Goal: Information Seeking & Learning: Learn about a topic

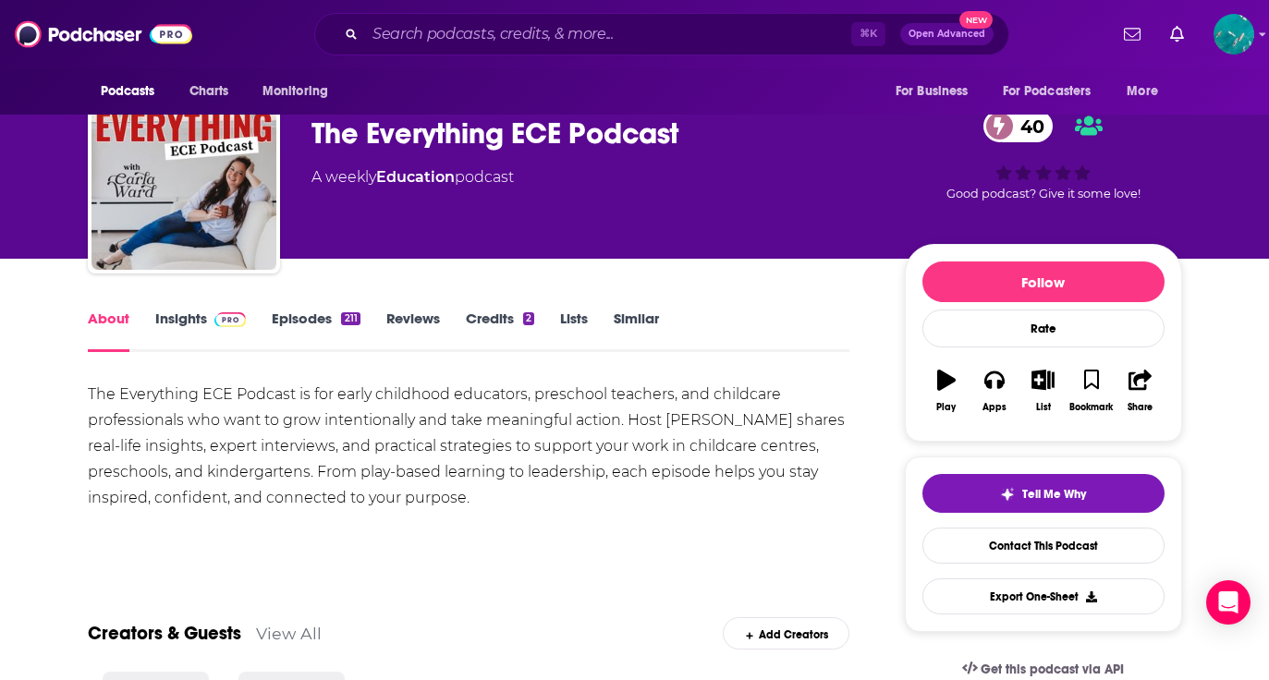
scroll to position [42, 0]
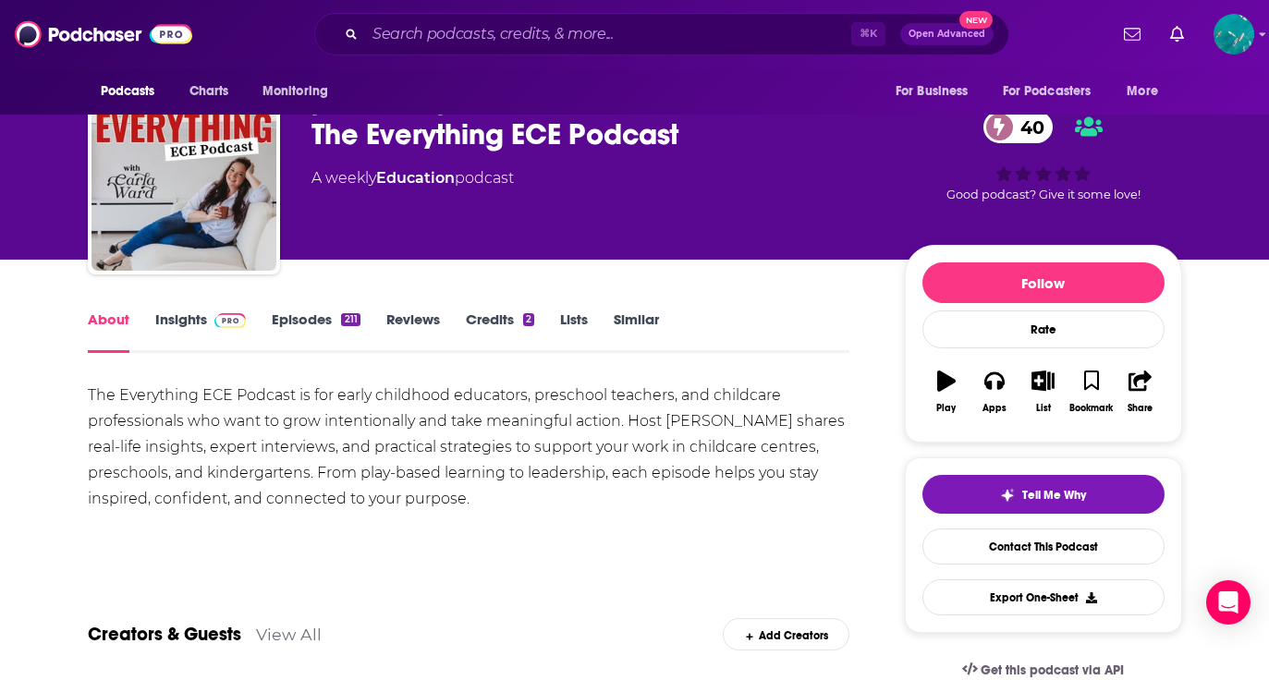
click at [307, 314] on link "Episodes 211" at bounding box center [316, 331] width 88 height 43
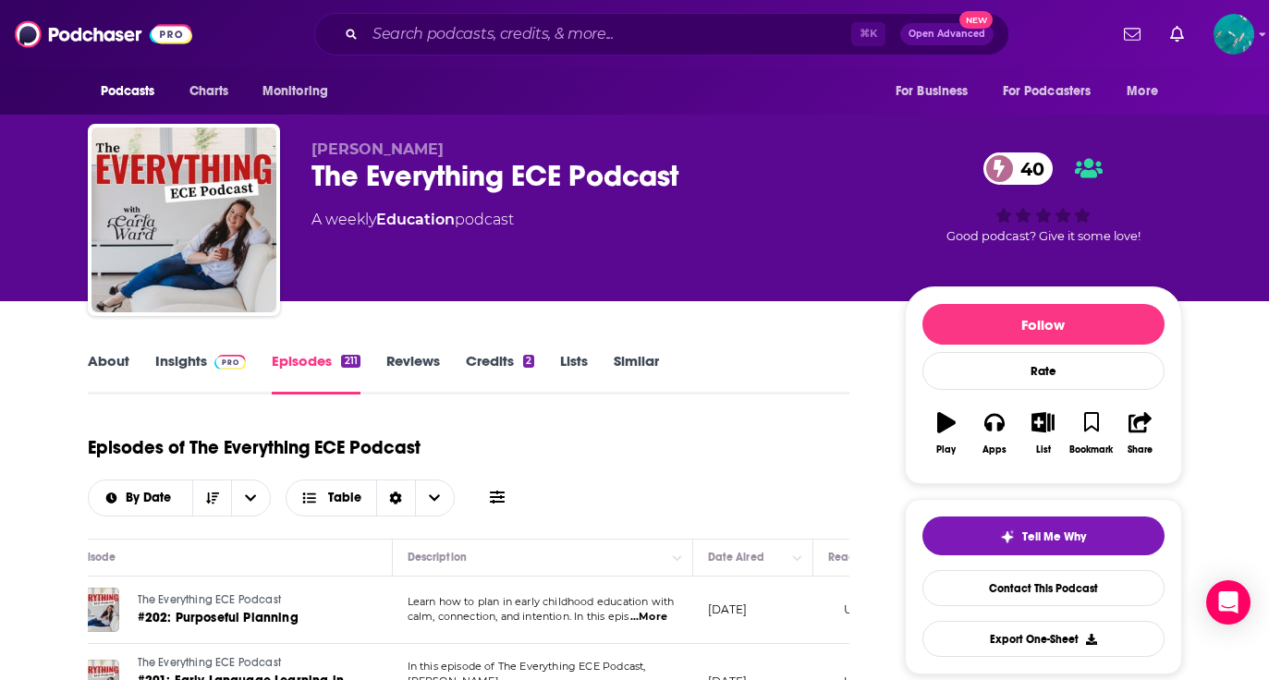
click at [114, 361] on link "About" at bounding box center [109, 373] width 42 height 43
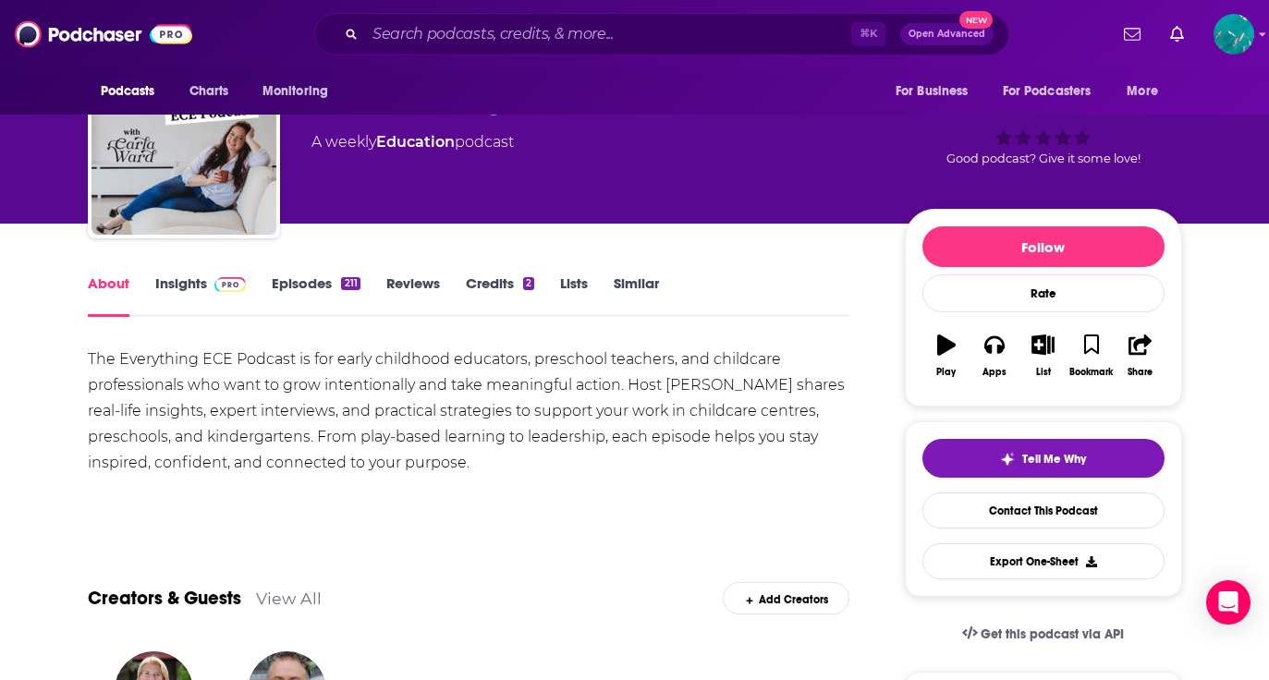
scroll to position [81, 0]
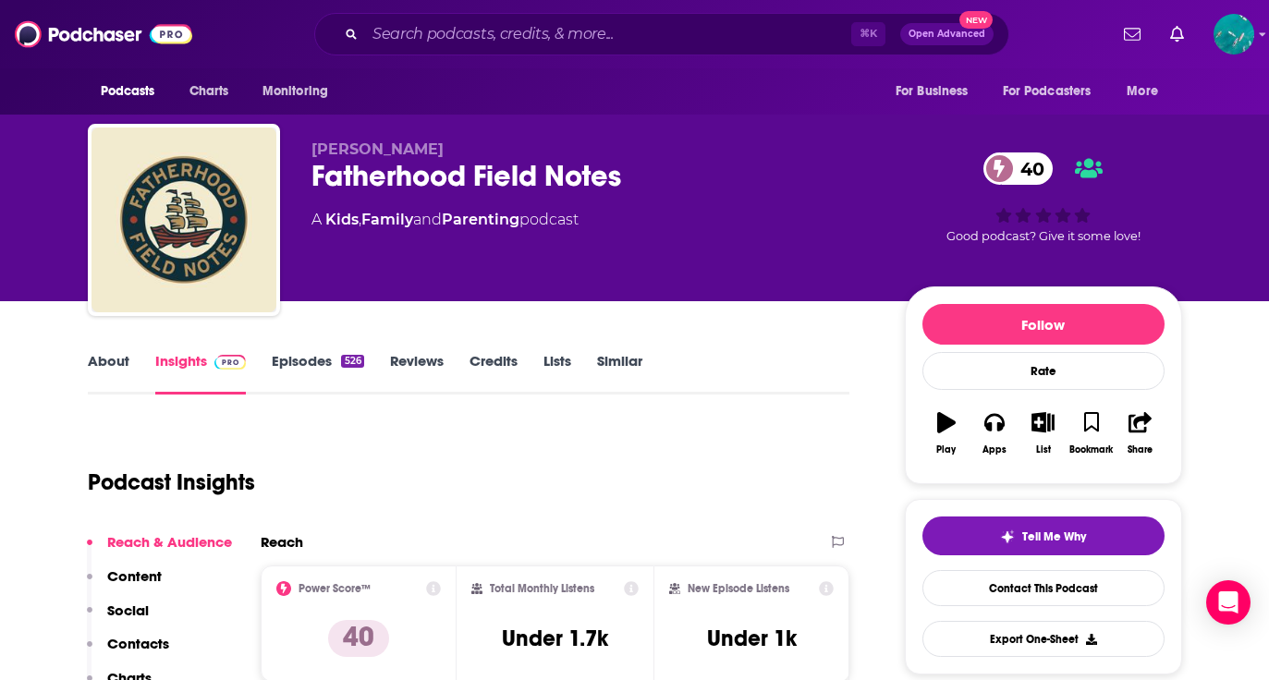
click at [307, 350] on div "About Insights Episodes 526 Reviews Credits Lists Similar" at bounding box center [469, 371] width 762 height 45
click at [307, 360] on link "Episodes 526" at bounding box center [317, 373] width 91 height 43
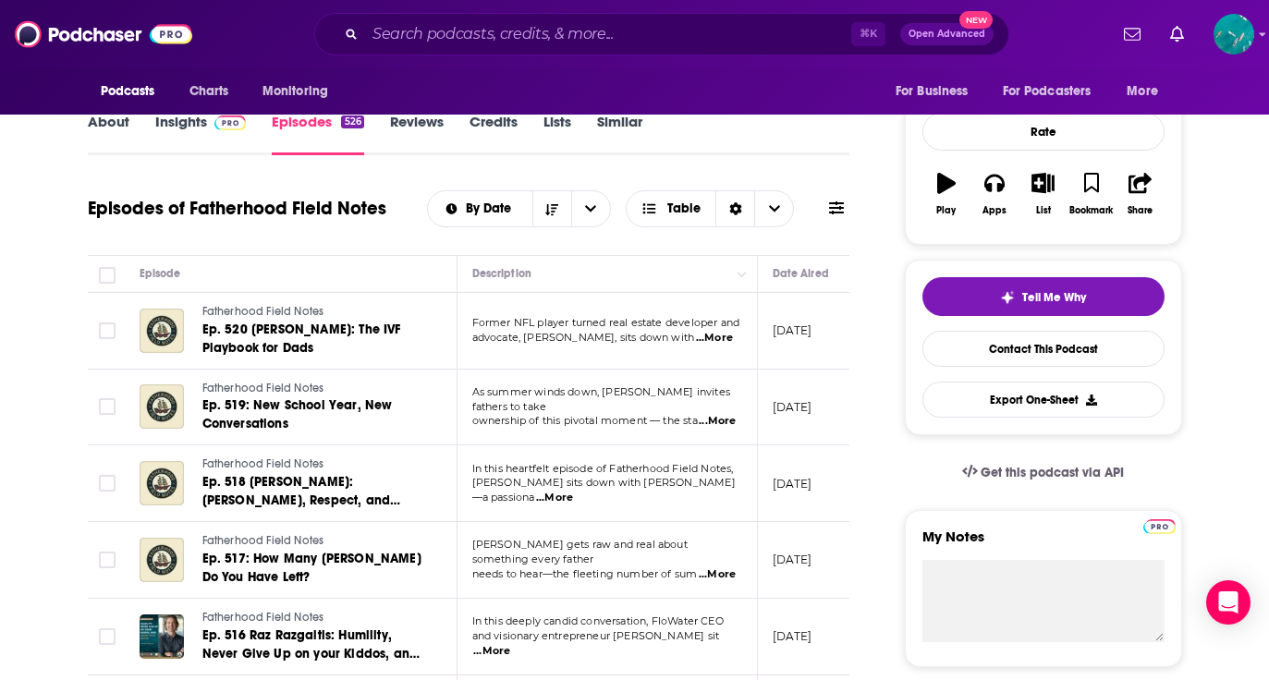
scroll to position [240, 0]
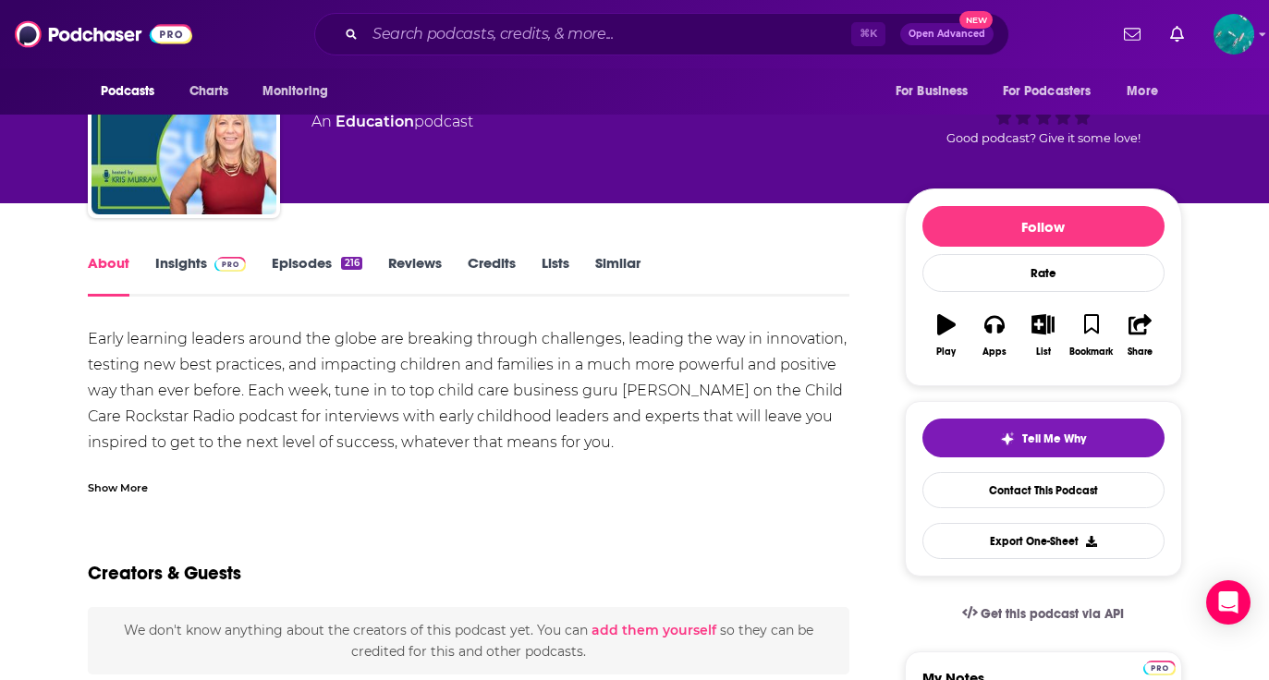
scroll to position [120, 0]
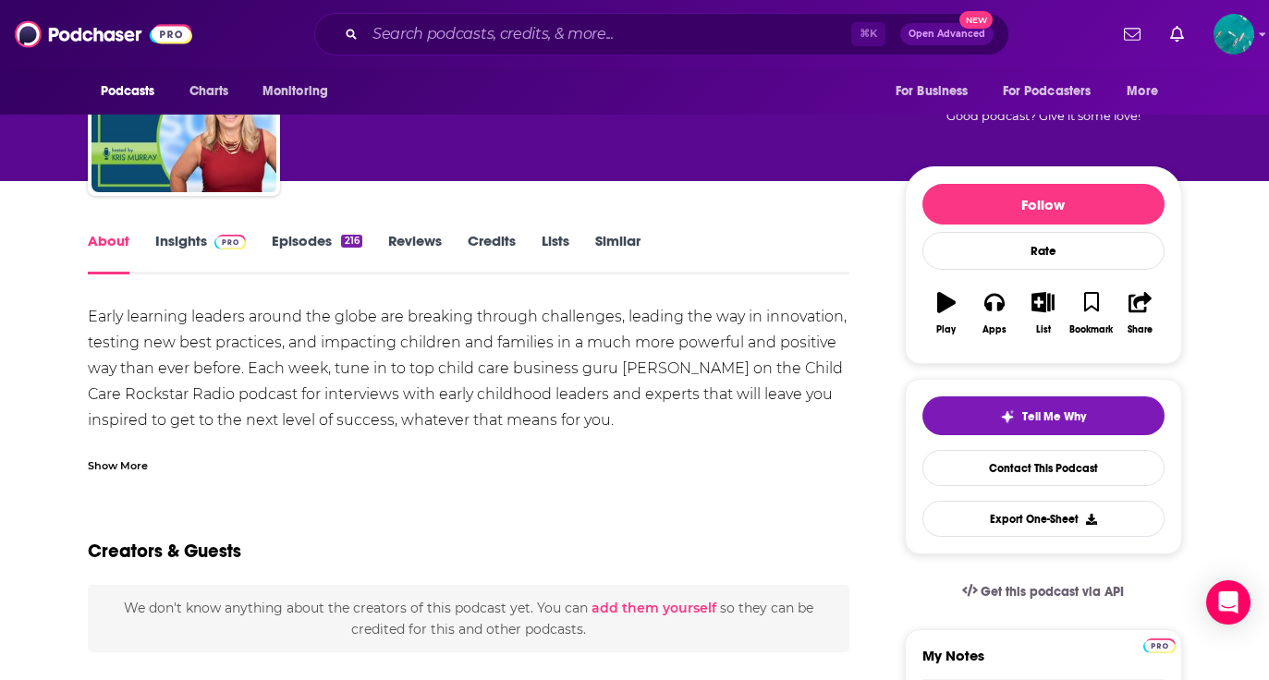
click at [312, 241] on link "Episodes 216" at bounding box center [317, 253] width 90 height 43
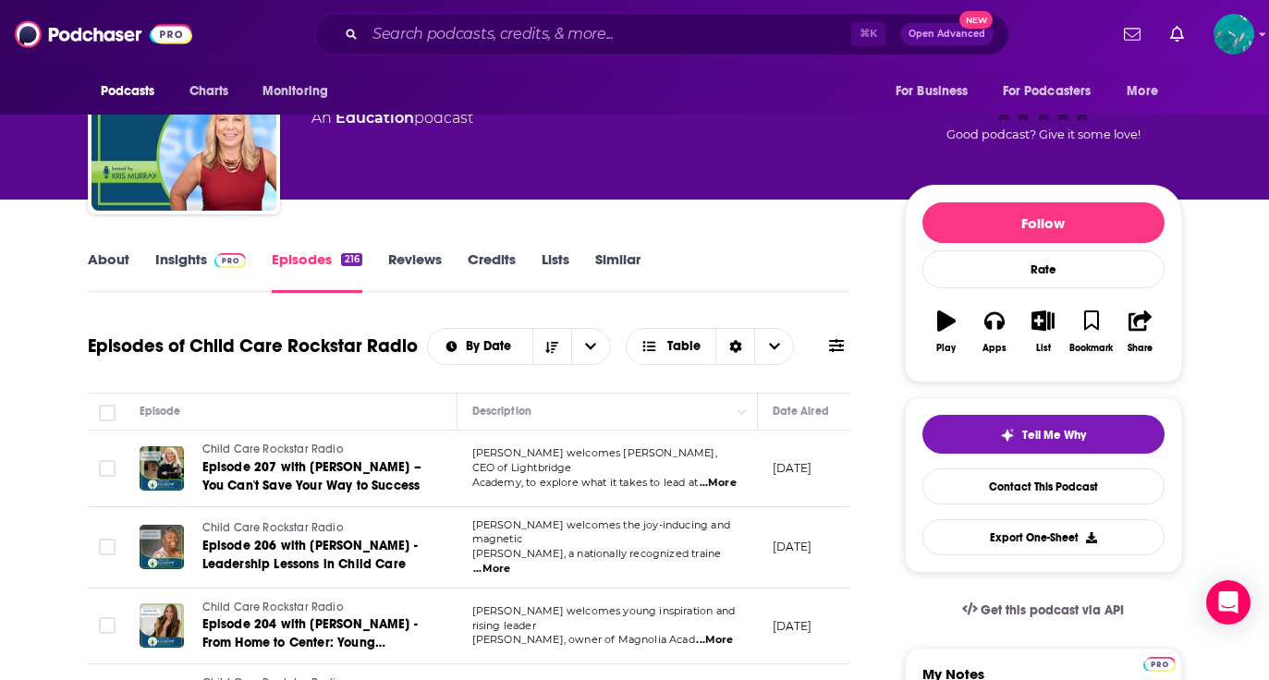
scroll to position [103, 0]
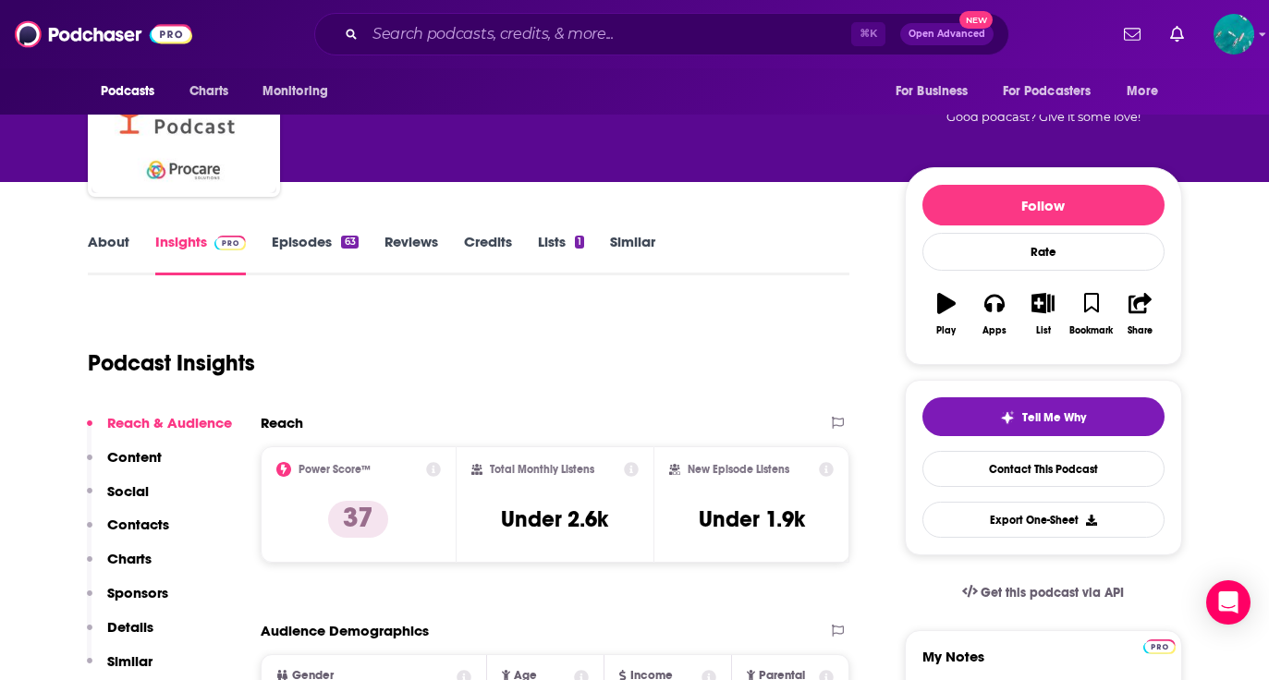
scroll to position [136, 0]
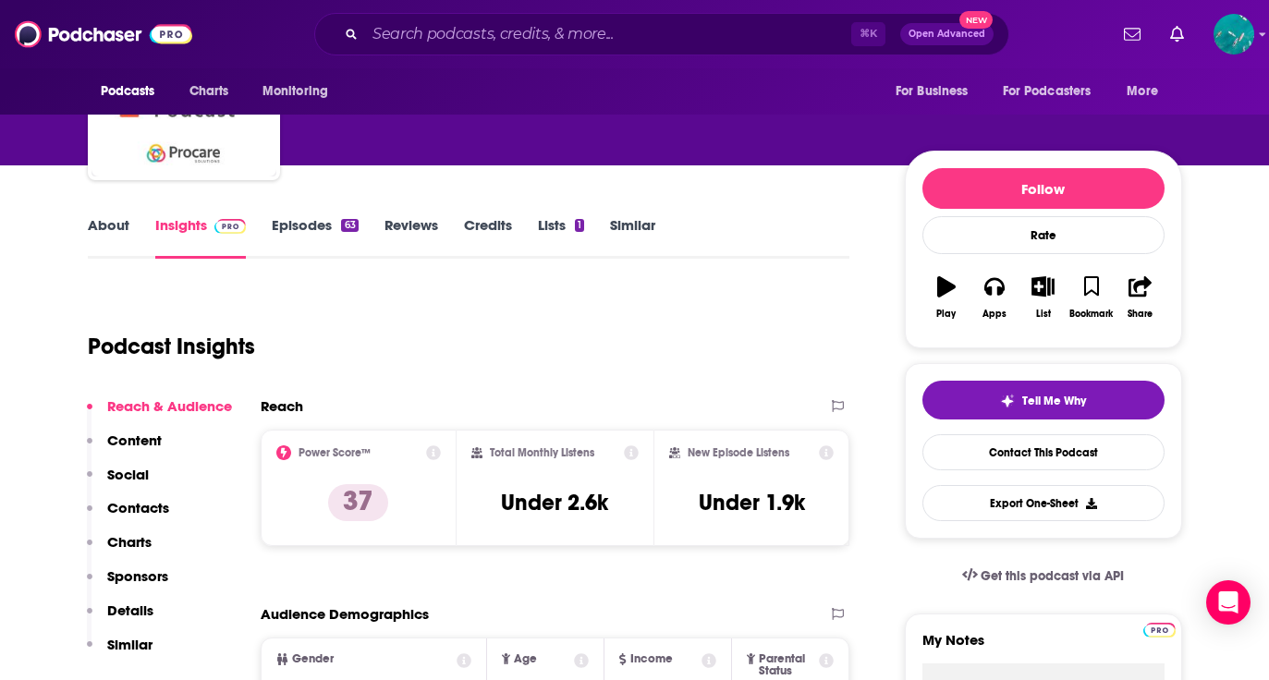
click at [320, 221] on link "Episodes 63" at bounding box center [315, 237] width 86 height 43
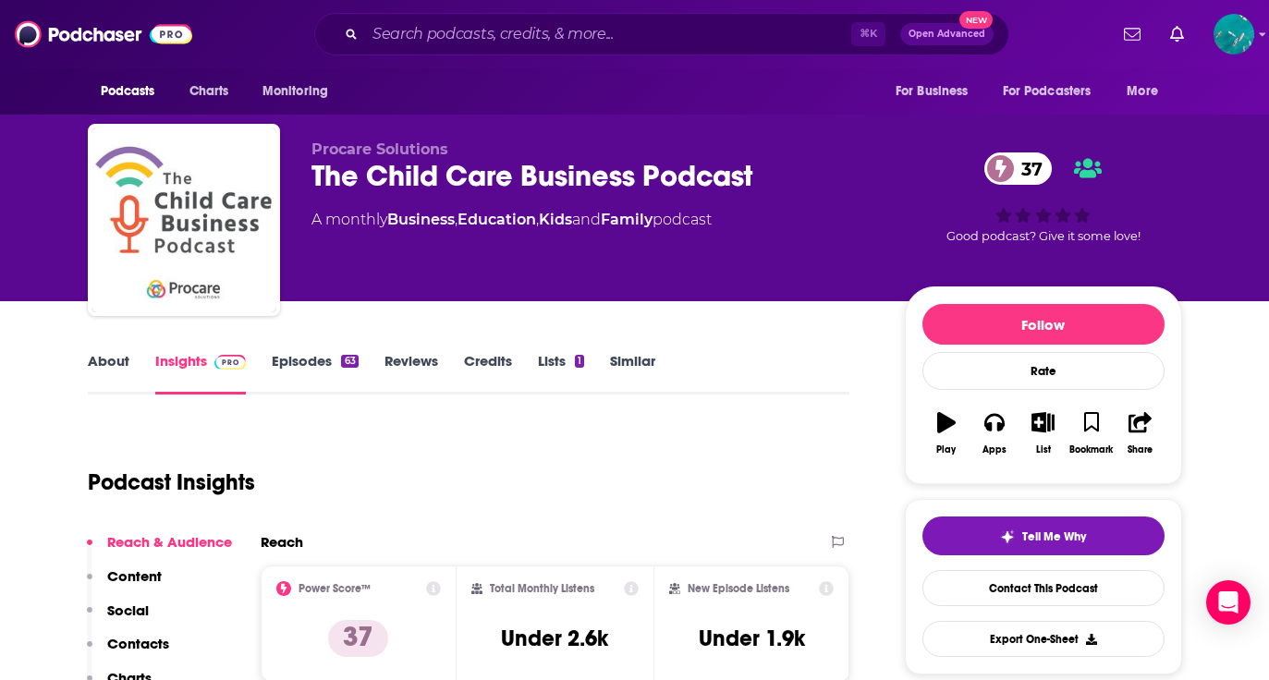
scroll to position [149, 0]
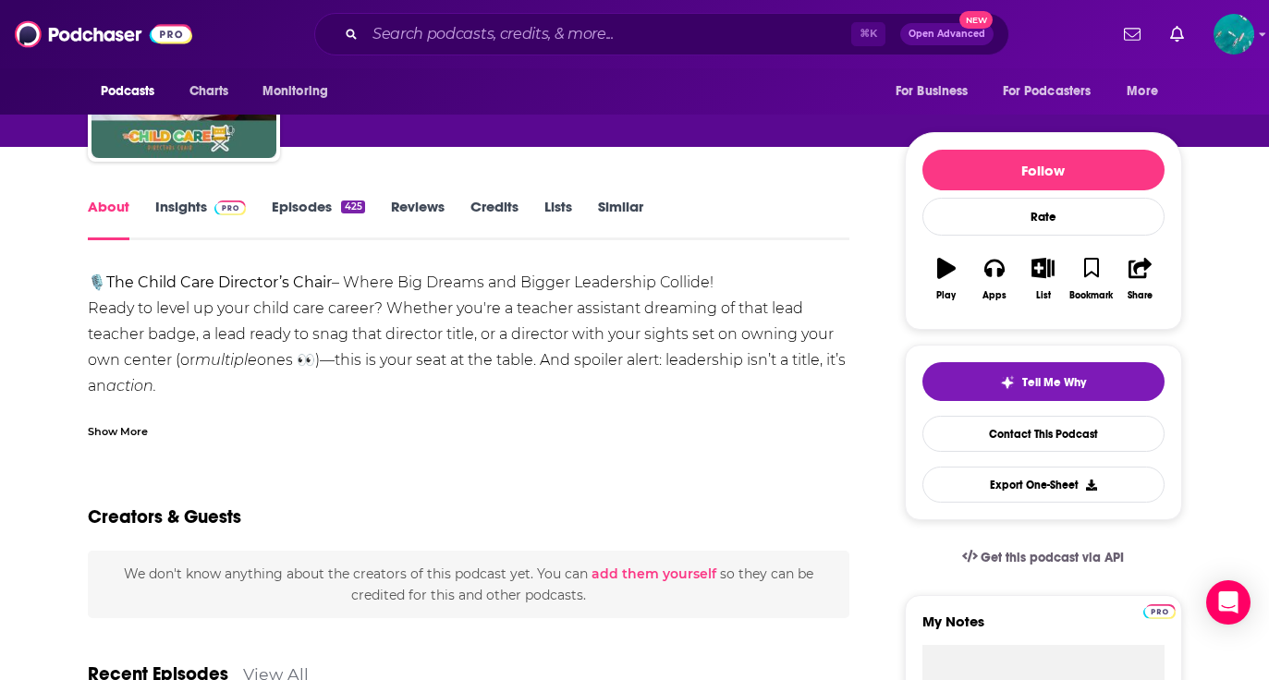
scroll to position [176, 0]
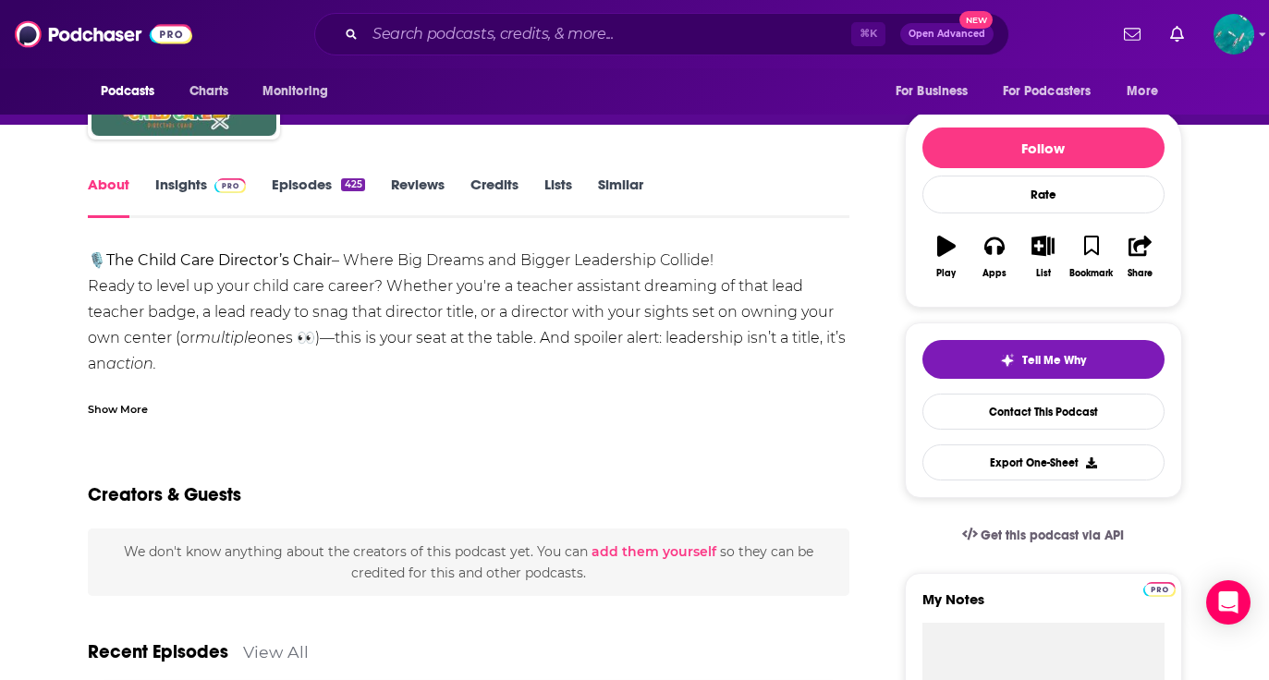
click at [102, 409] on div "Show More" at bounding box center [118, 408] width 60 height 18
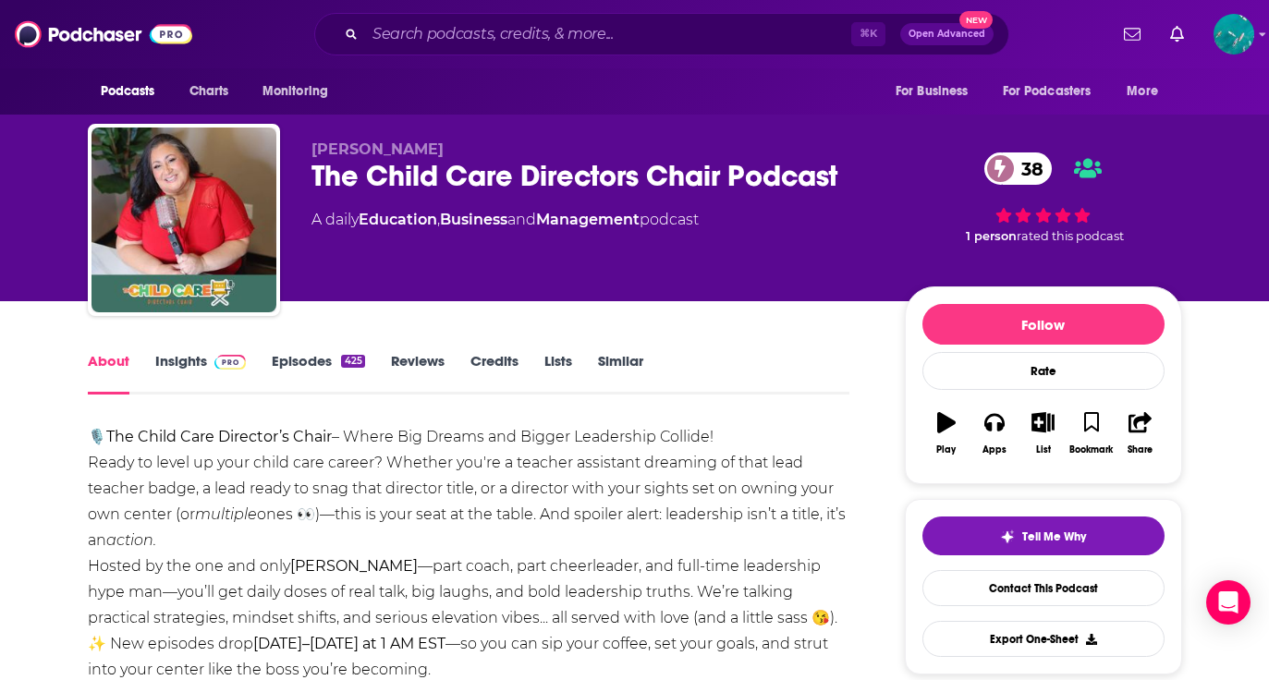
scroll to position [0, 0]
click at [304, 364] on link "Episodes 425" at bounding box center [318, 373] width 92 height 43
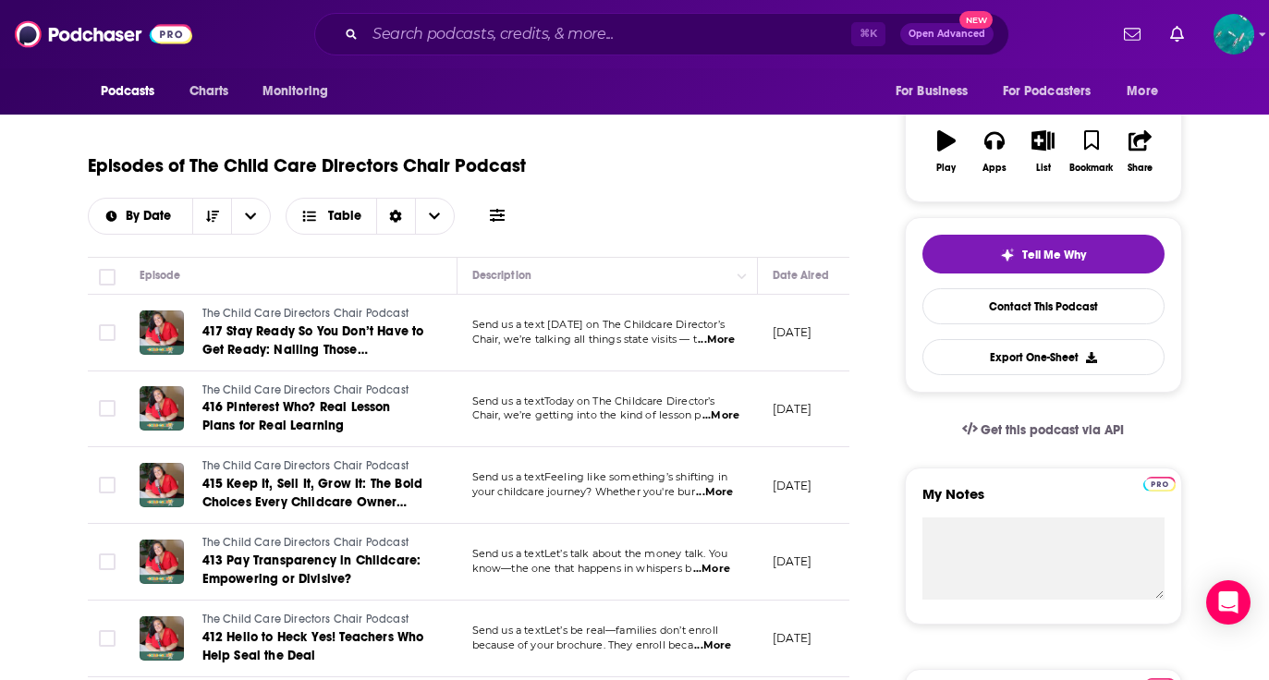
scroll to position [293, 0]
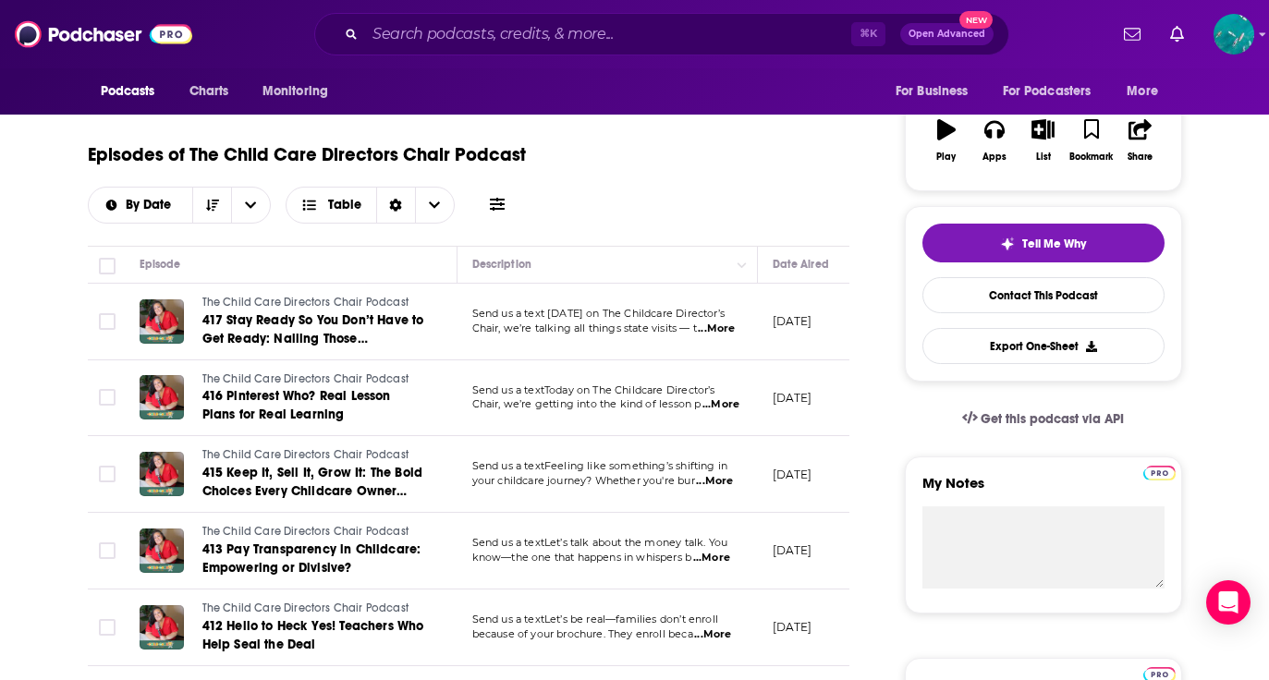
click at [731, 403] on span "...More" at bounding box center [720, 404] width 37 height 15
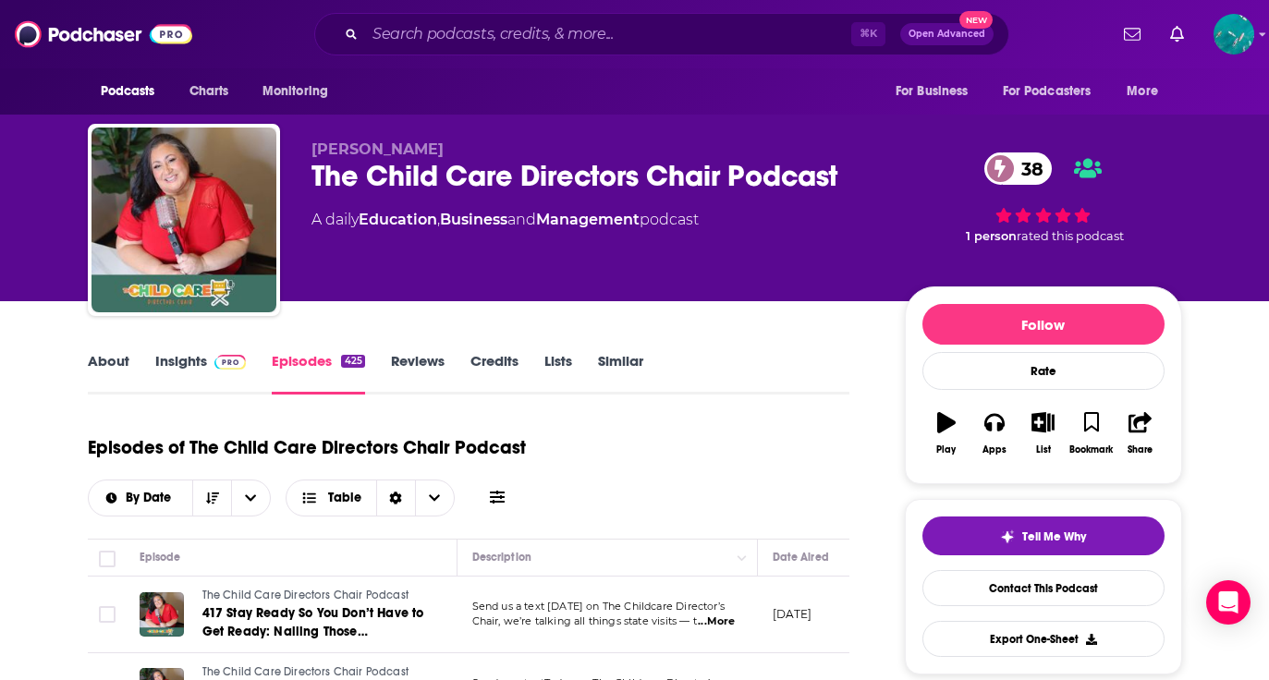
scroll to position [0, 0]
click at [104, 363] on link "About" at bounding box center [109, 373] width 42 height 43
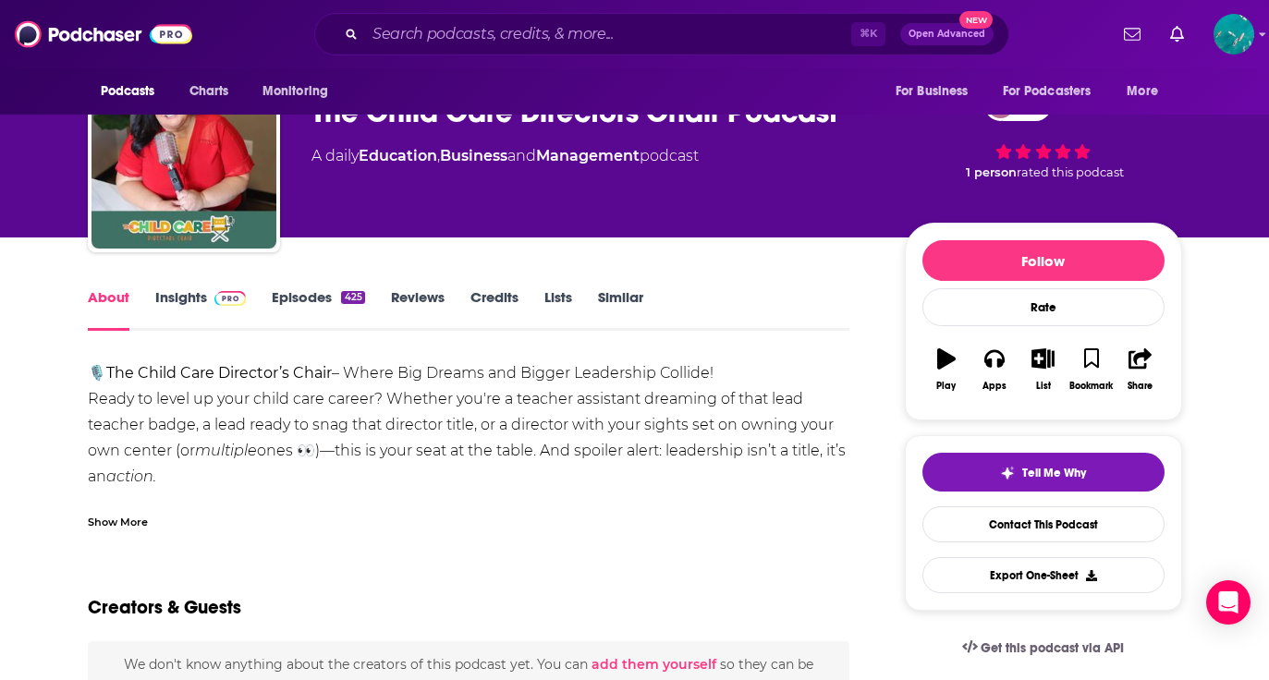
scroll to position [65, 0]
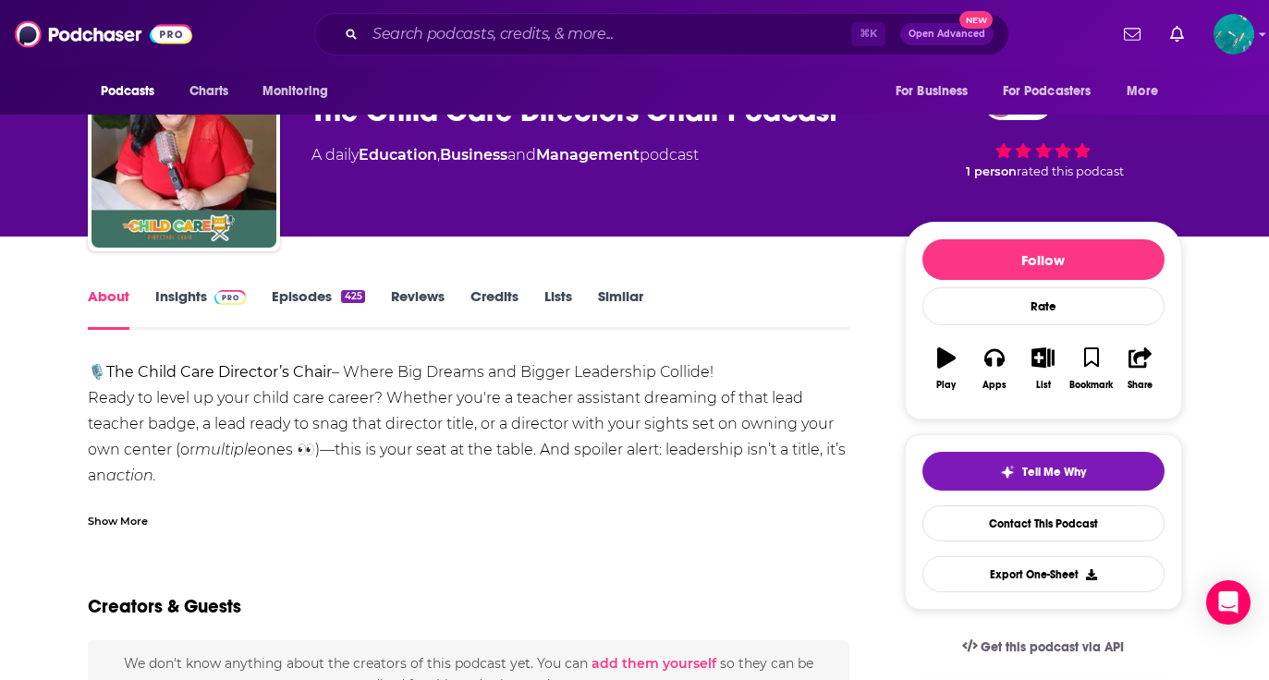
click at [306, 297] on link "Episodes 425" at bounding box center [318, 308] width 92 height 43
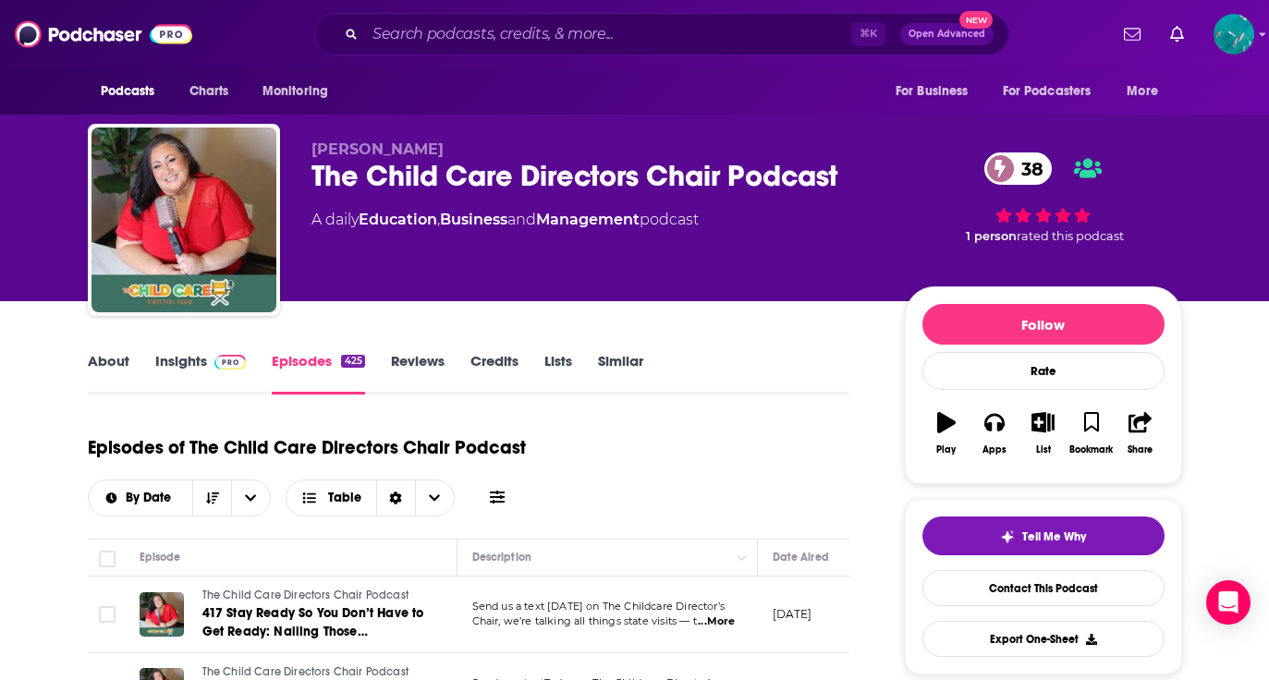
click at [194, 363] on link "Insights" at bounding box center [200, 373] width 91 height 43
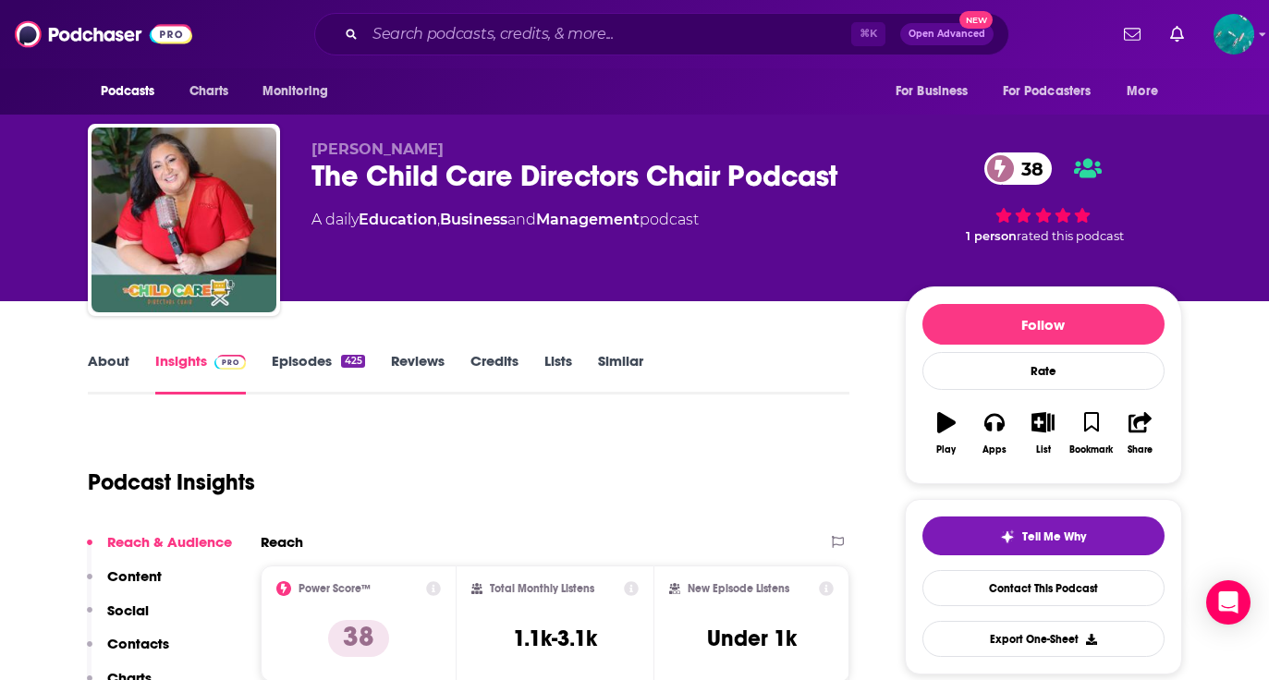
click at [301, 366] on link "Episodes 425" at bounding box center [318, 373] width 92 height 43
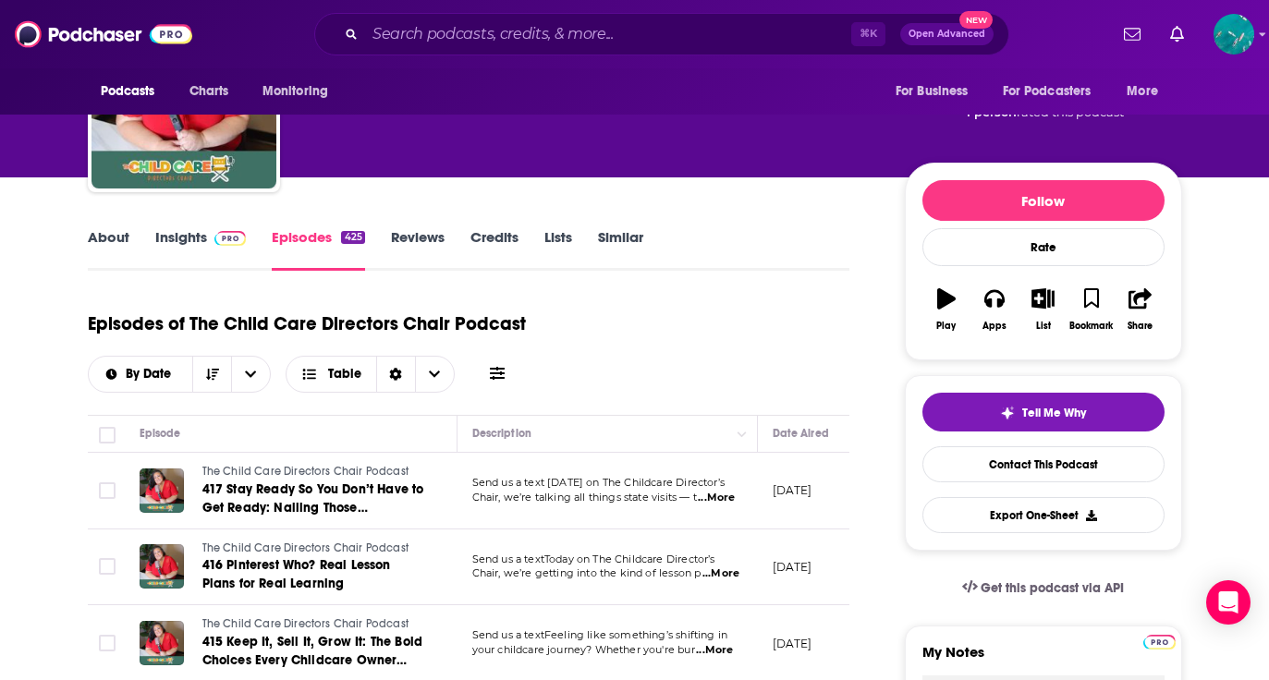
scroll to position [125, 0]
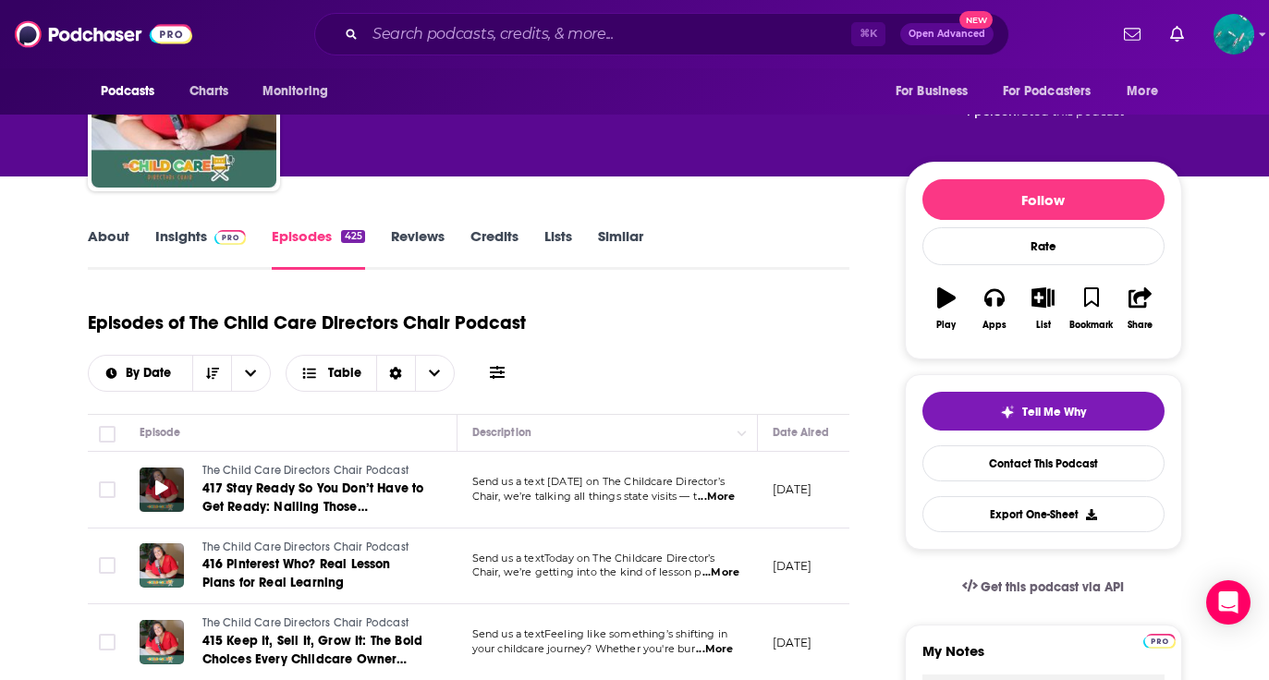
click at [149, 492] on div at bounding box center [162, 490] width 44 height 44
click at [161, 489] on icon at bounding box center [161, 487] width 13 height 15
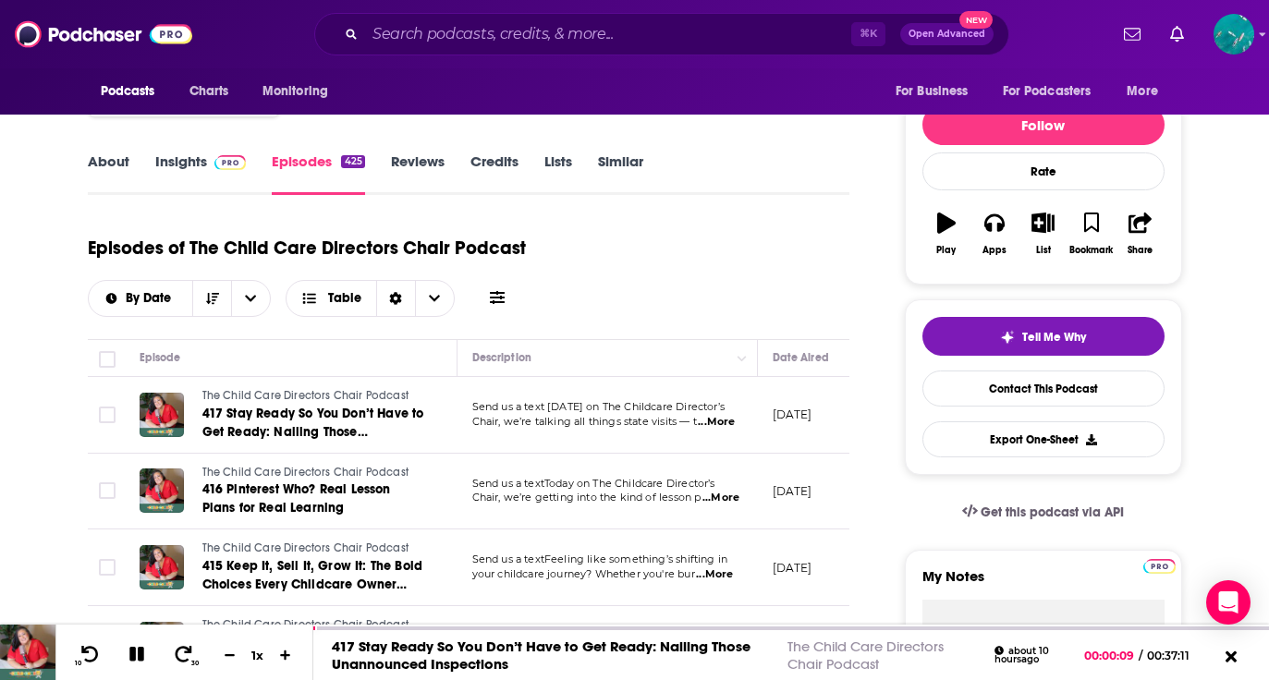
scroll to position [271, 0]
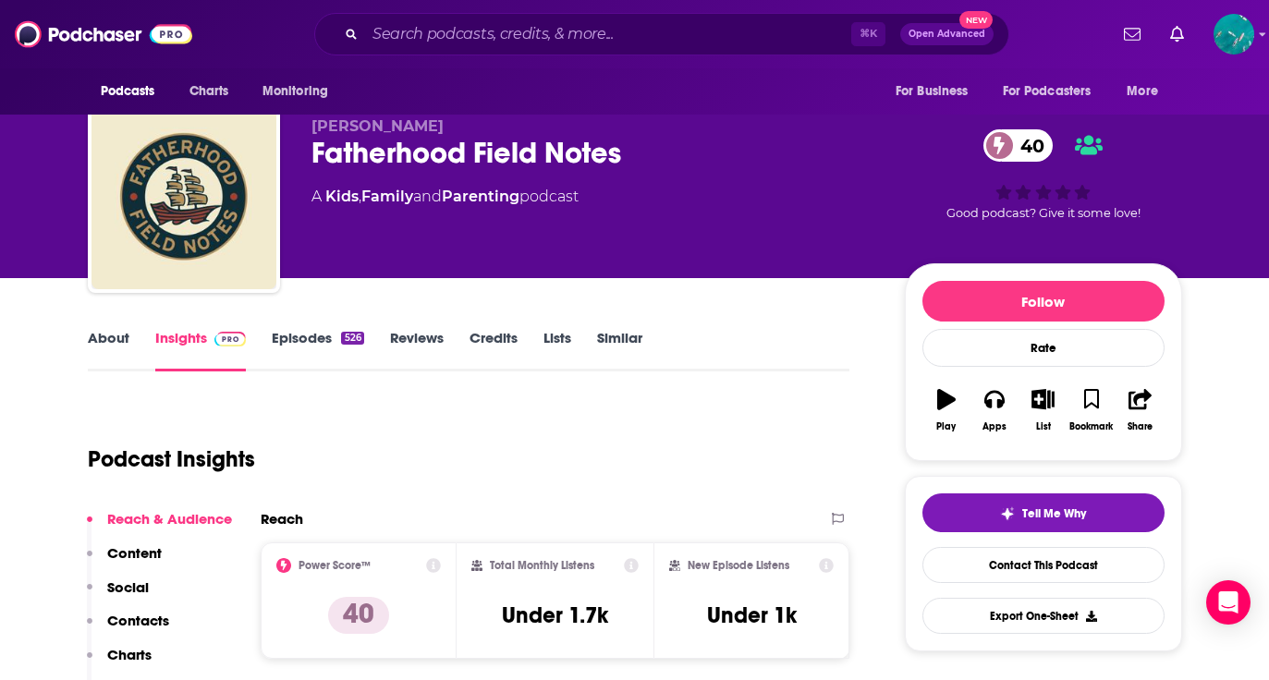
scroll to position [244, 0]
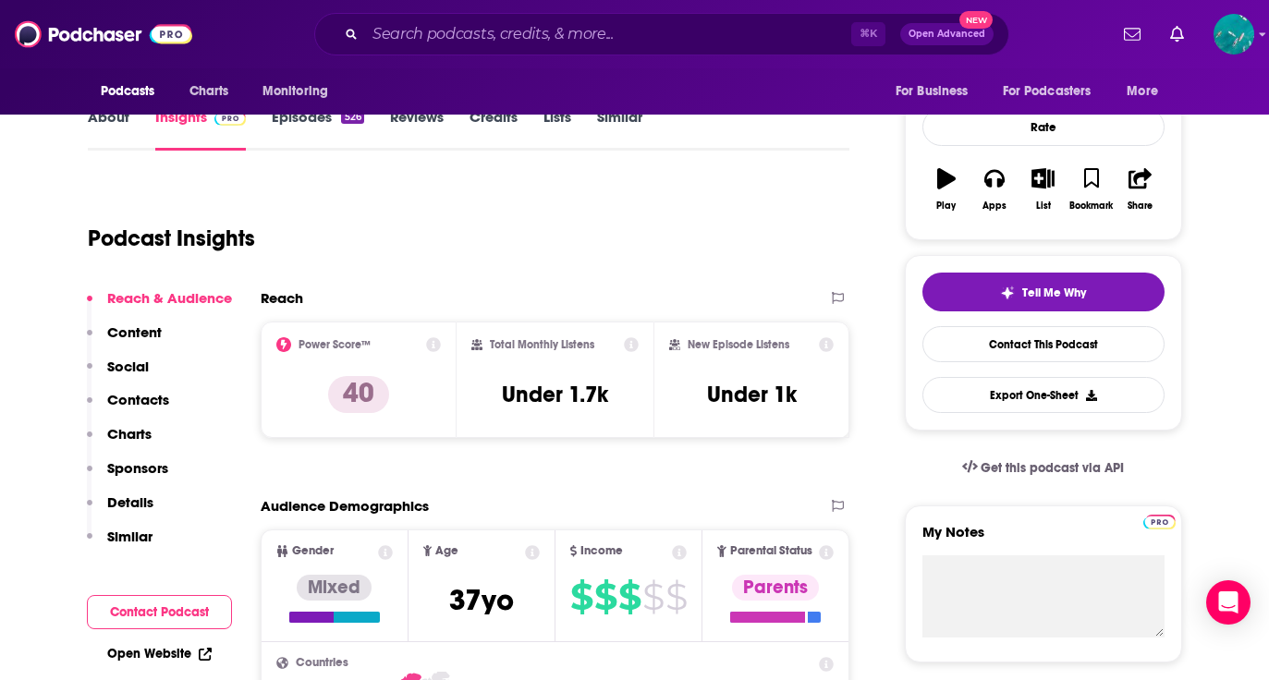
click at [317, 116] on link "Episodes 526" at bounding box center [317, 129] width 91 height 43
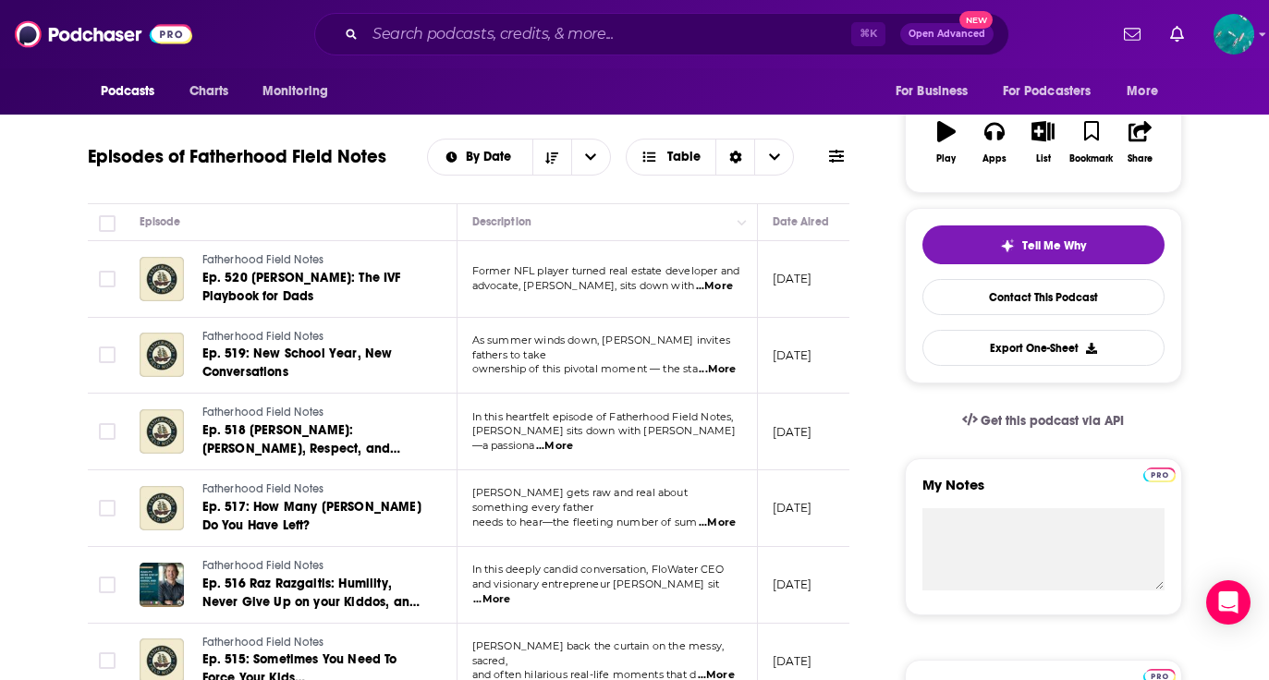
scroll to position [303, 0]
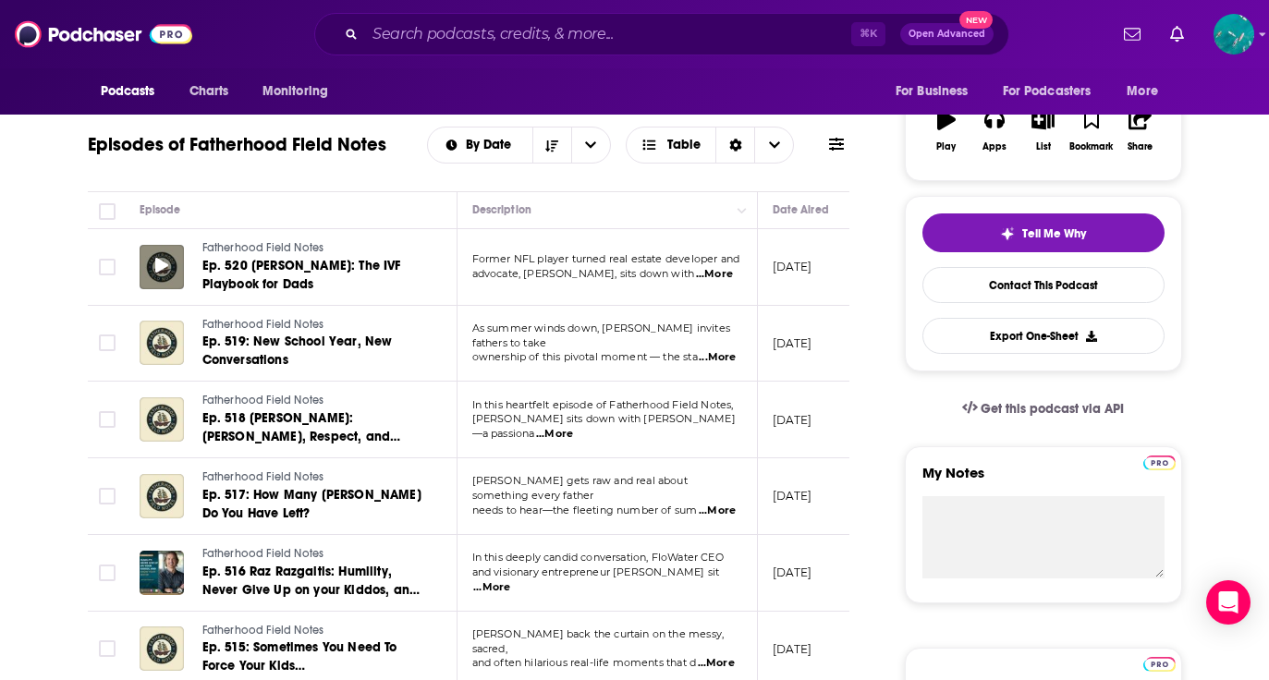
click at [161, 265] on icon at bounding box center [161, 265] width 13 height 15
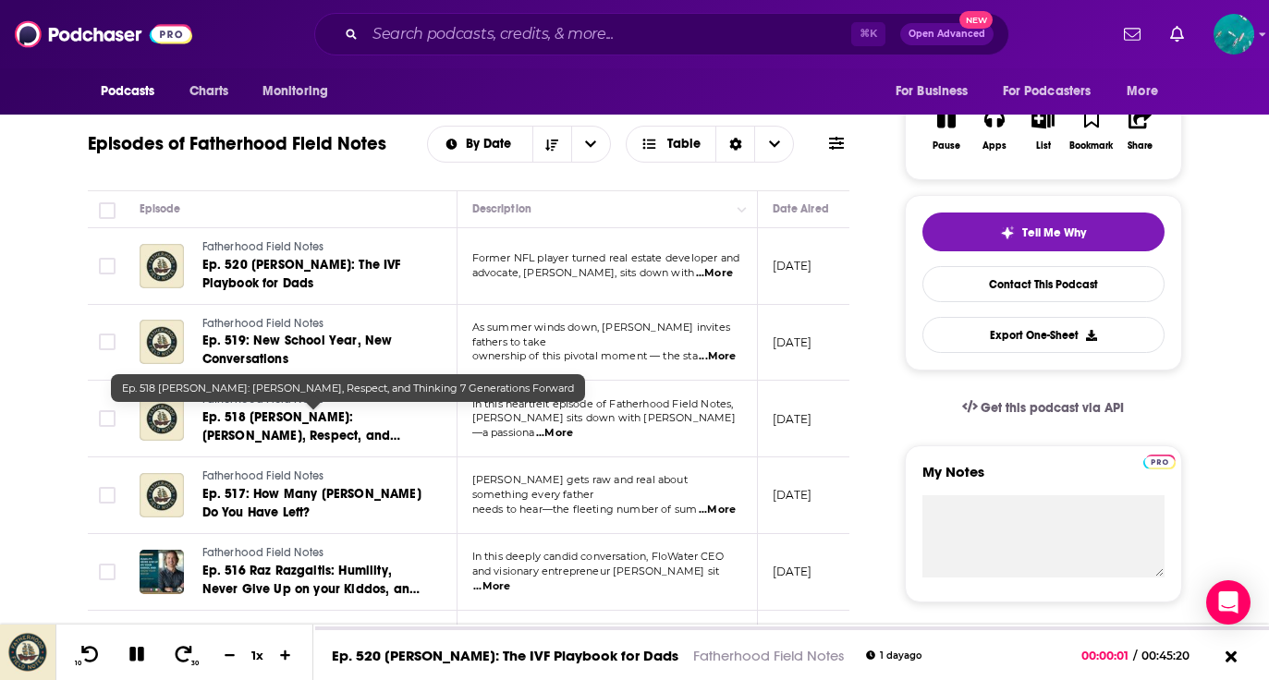
scroll to position [309, 0]
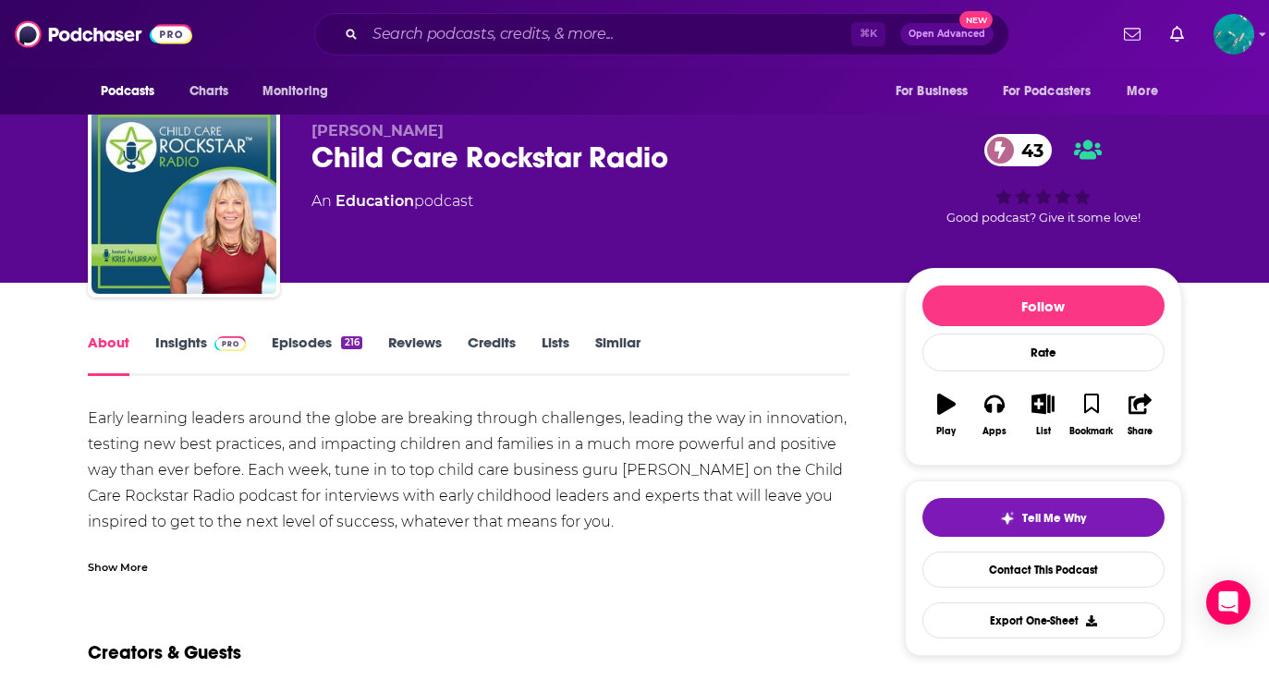
scroll to position [22, 0]
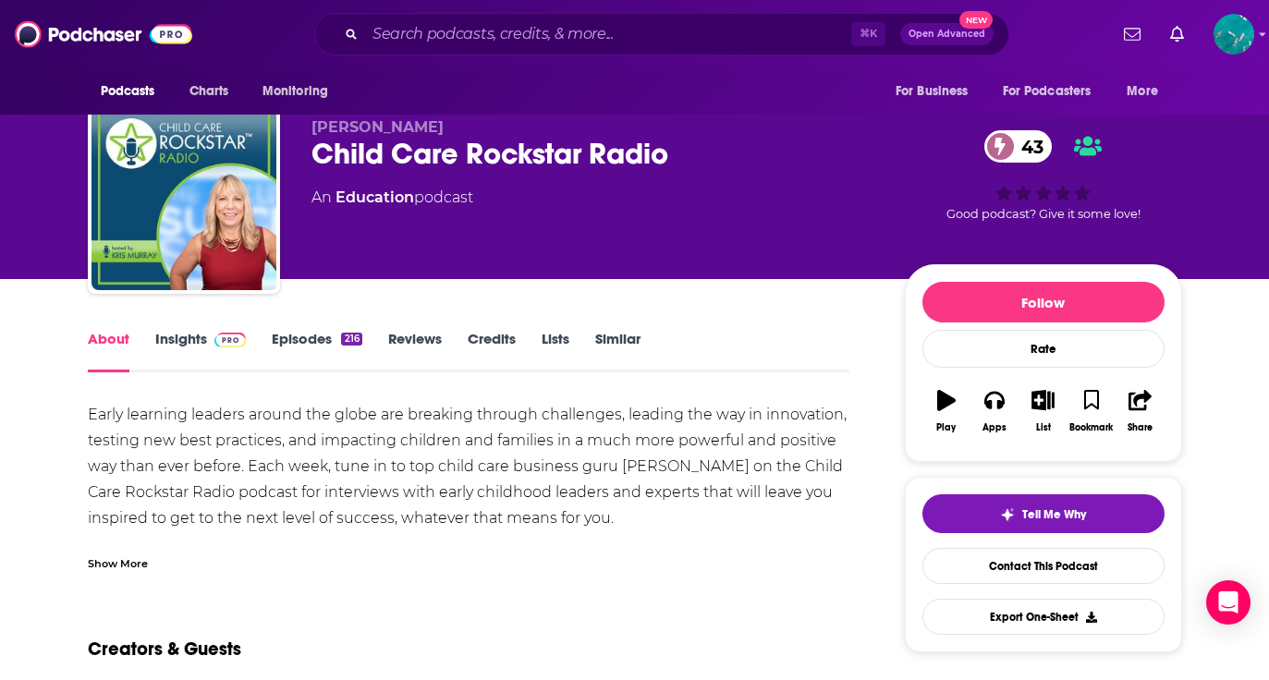
click at [208, 337] on span at bounding box center [227, 339] width 40 height 18
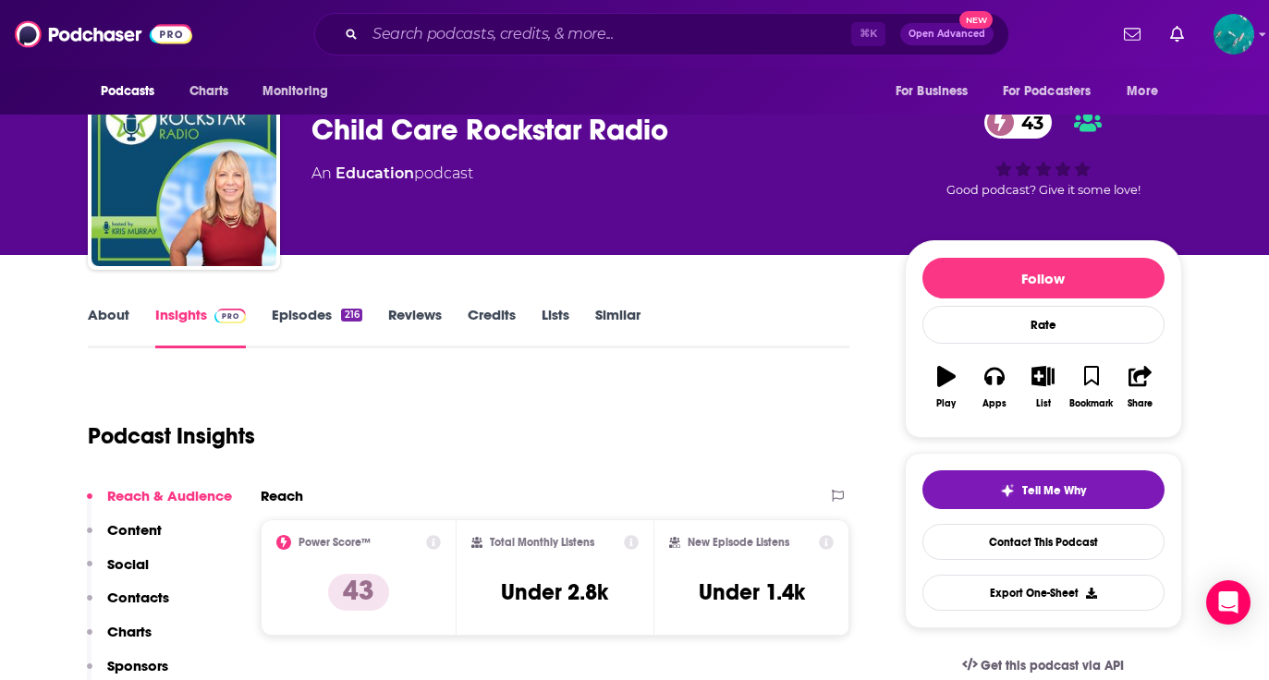
scroll to position [49, 0]
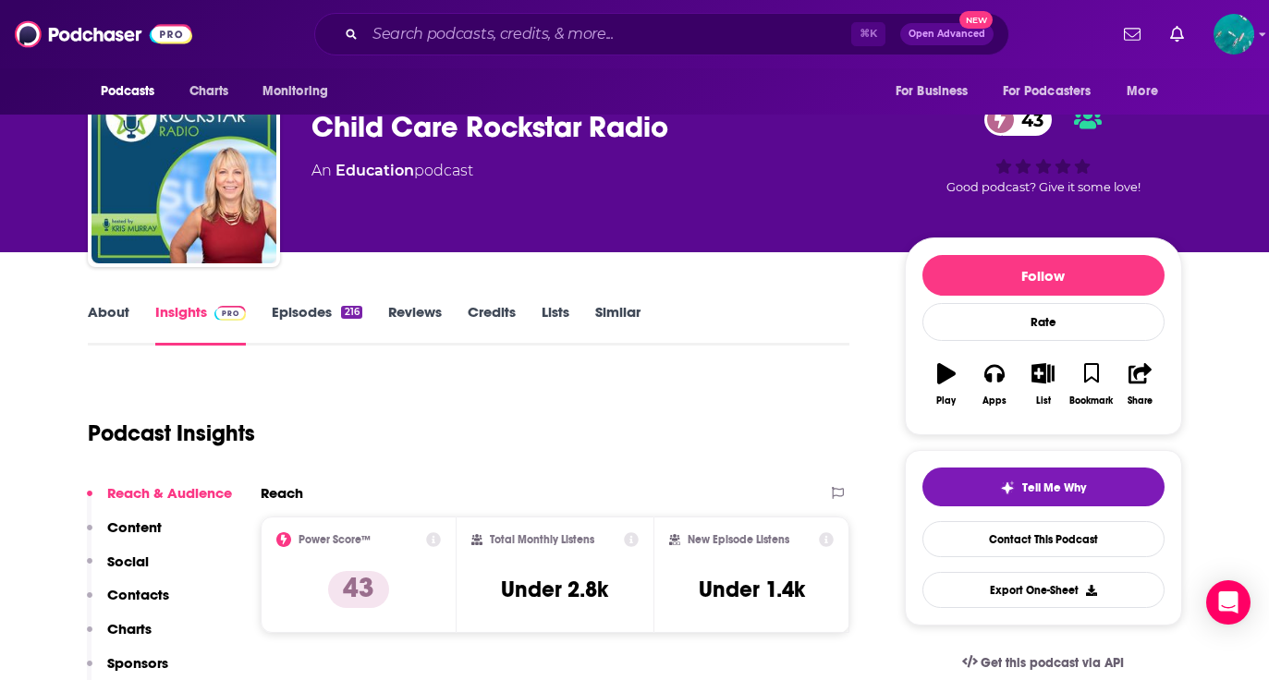
click at [292, 316] on link "Episodes 216" at bounding box center [317, 324] width 90 height 43
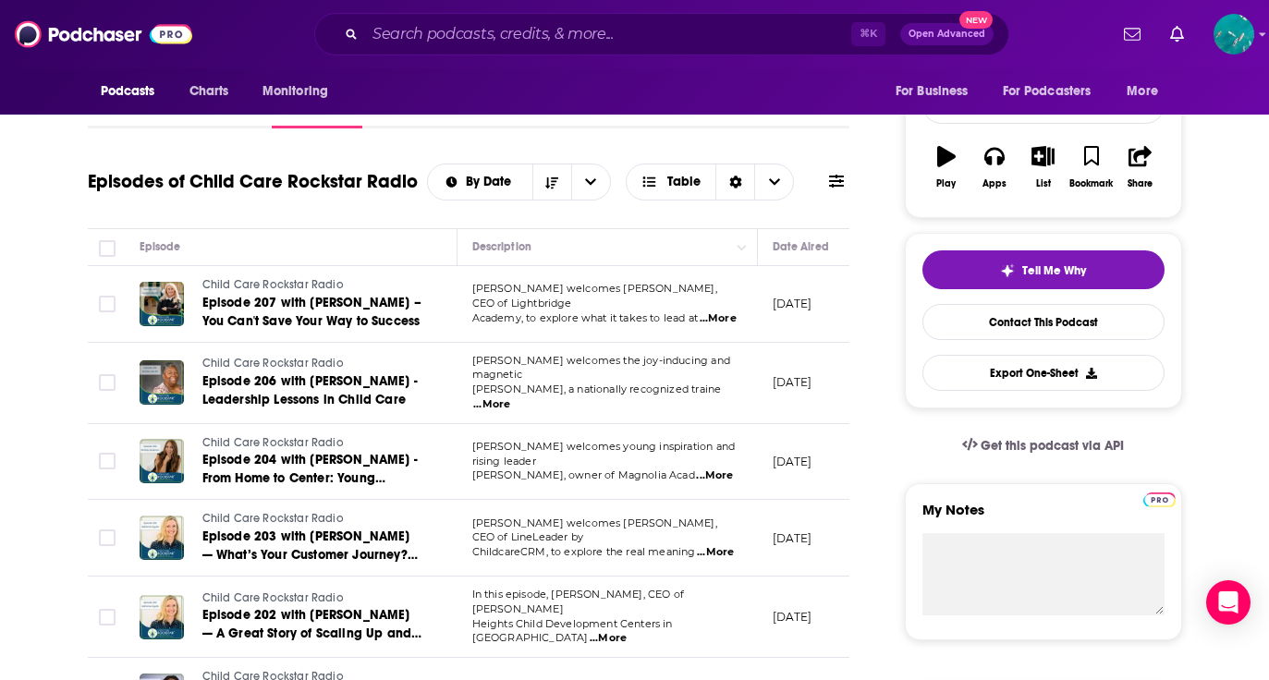
scroll to position [292, 0]
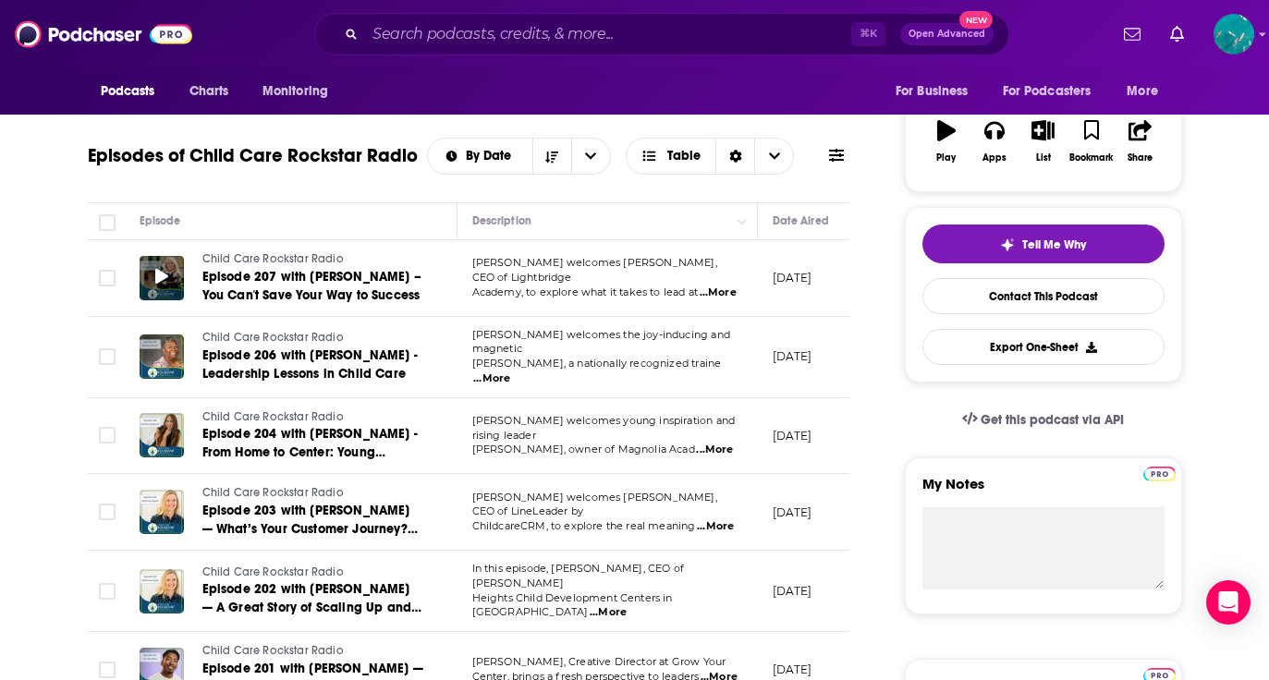
click at [164, 270] on icon at bounding box center [161, 276] width 13 height 15
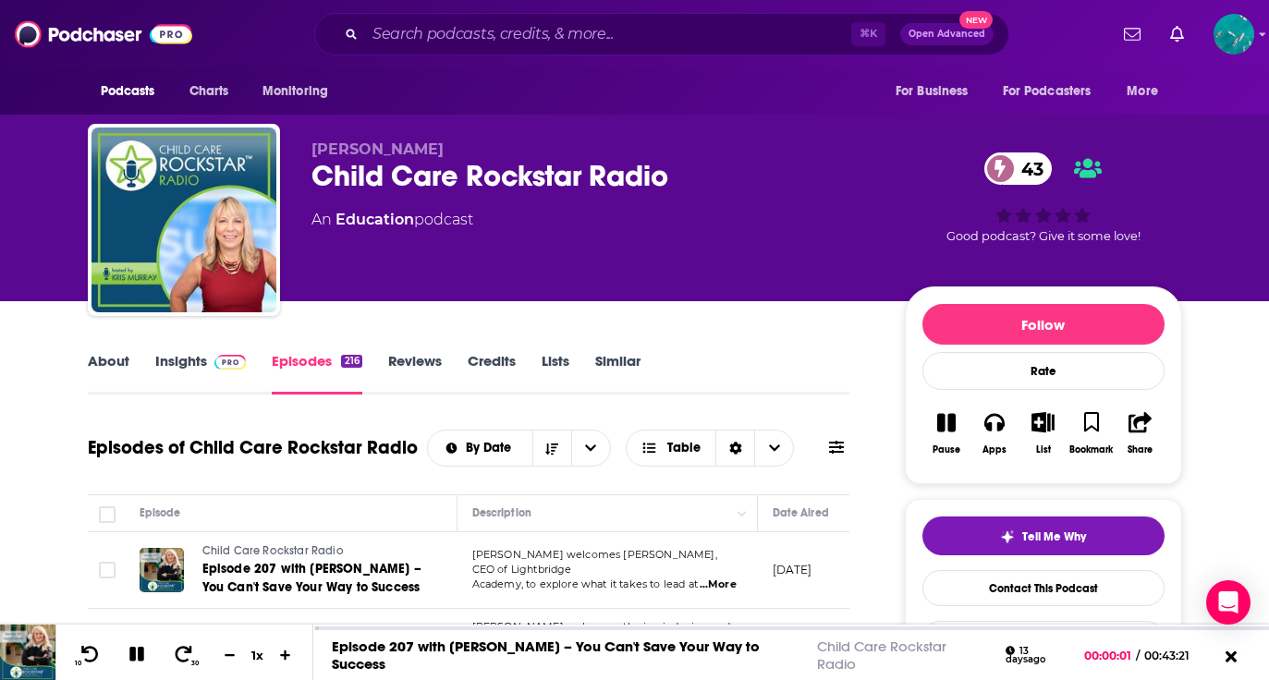
scroll to position [150, 0]
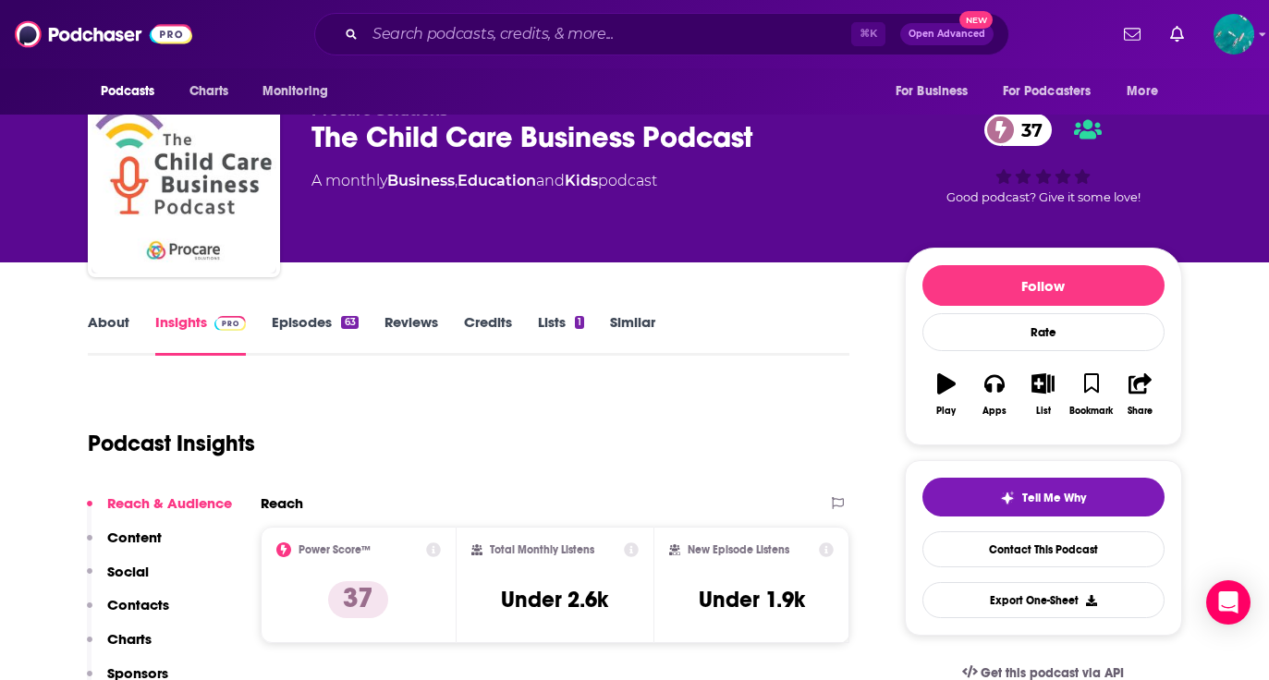
scroll to position [42, 0]
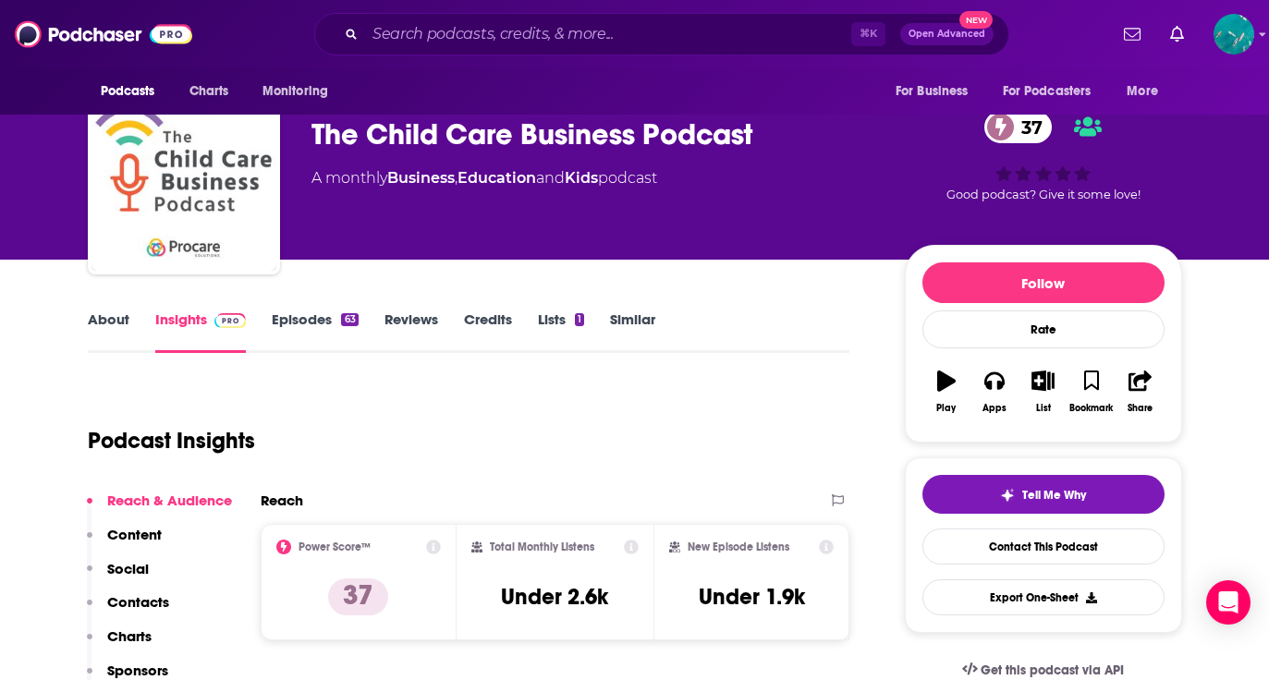
click at [116, 319] on link "About" at bounding box center [109, 331] width 42 height 43
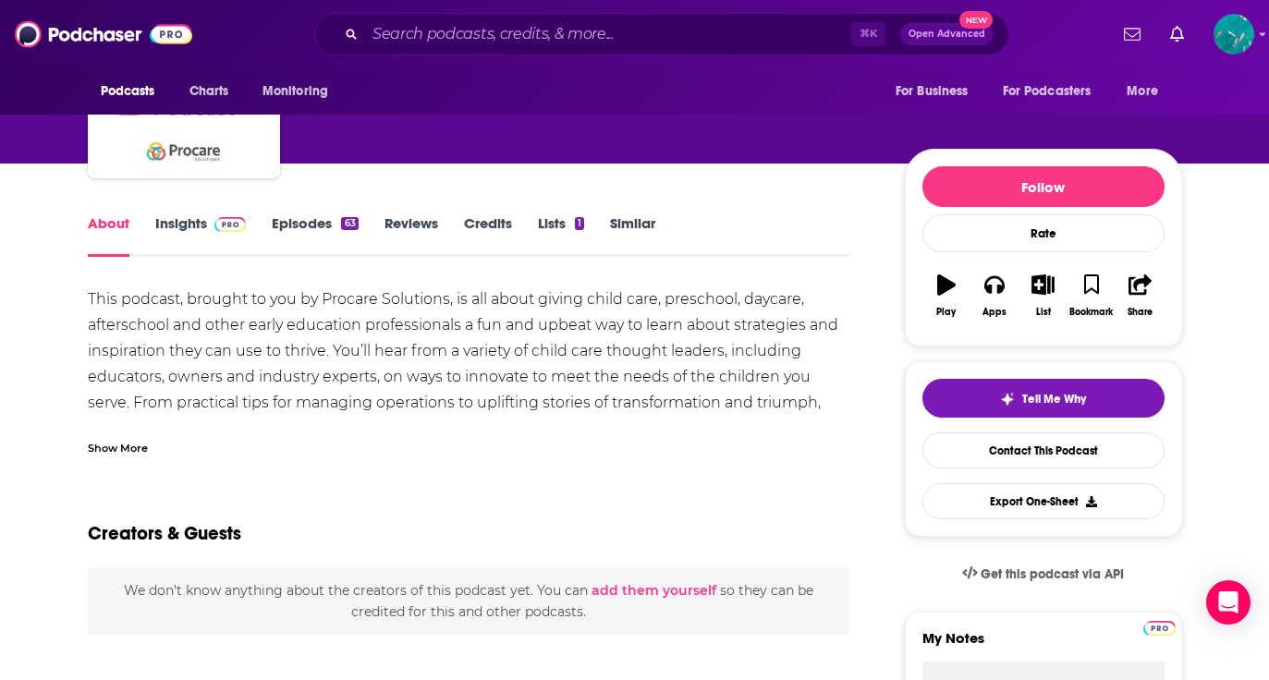
scroll to position [47, 0]
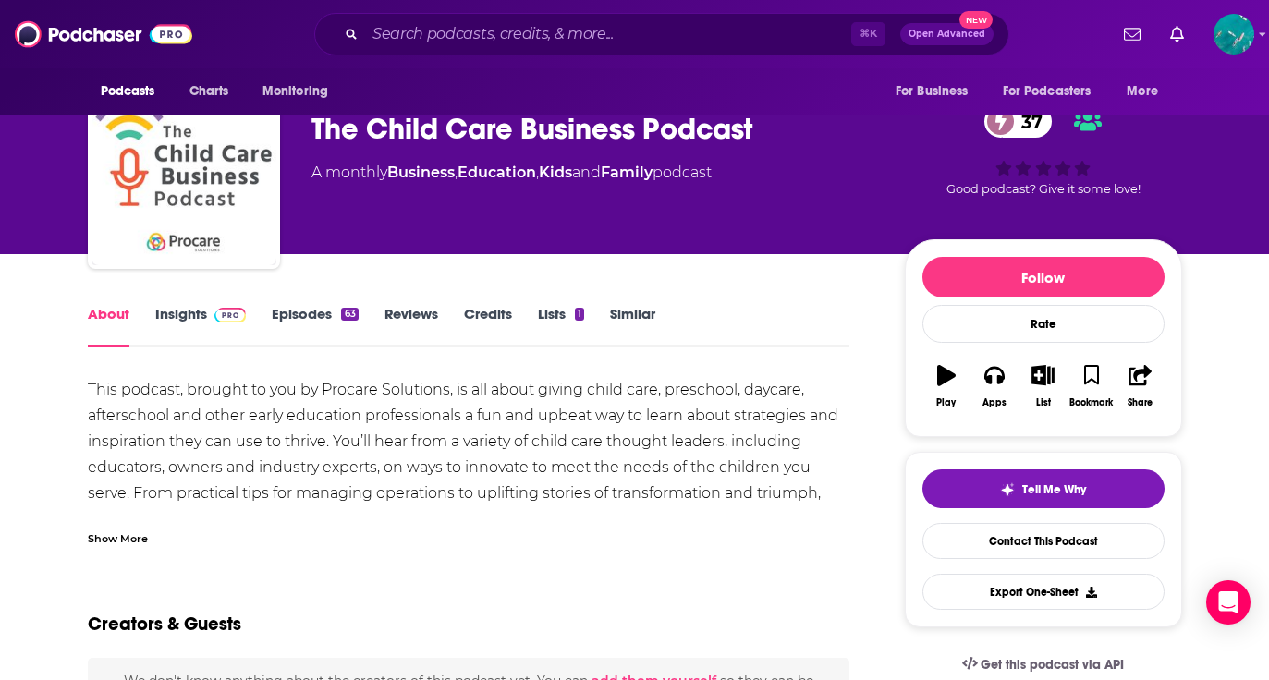
click at [190, 312] on link "Insights" at bounding box center [200, 326] width 91 height 43
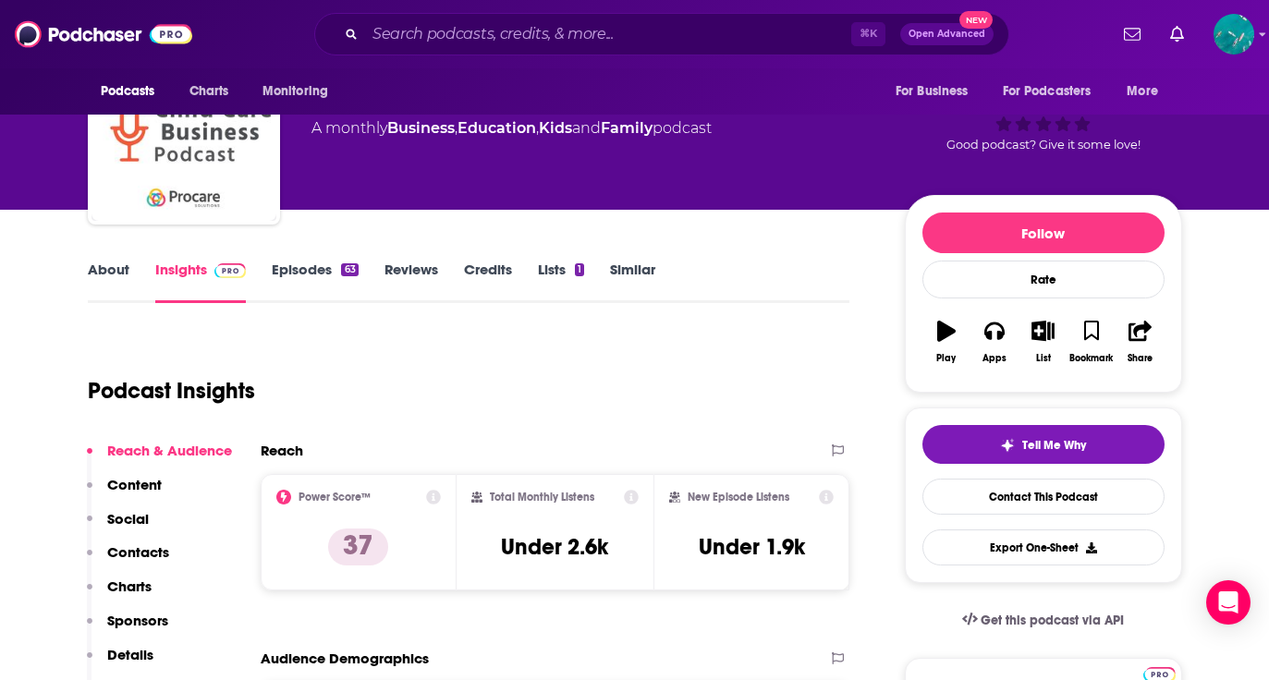
scroll to position [37, 0]
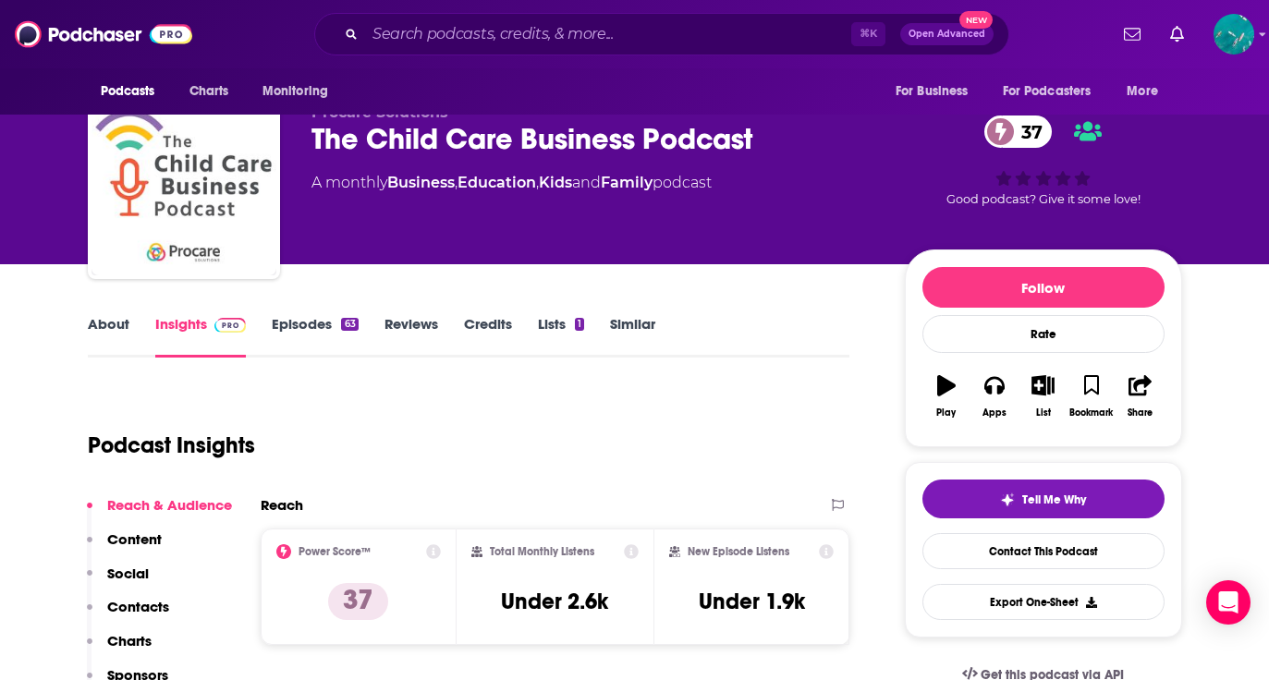
click at [312, 329] on link "Episodes 63" at bounding box center [315, 336] width 86 height 43
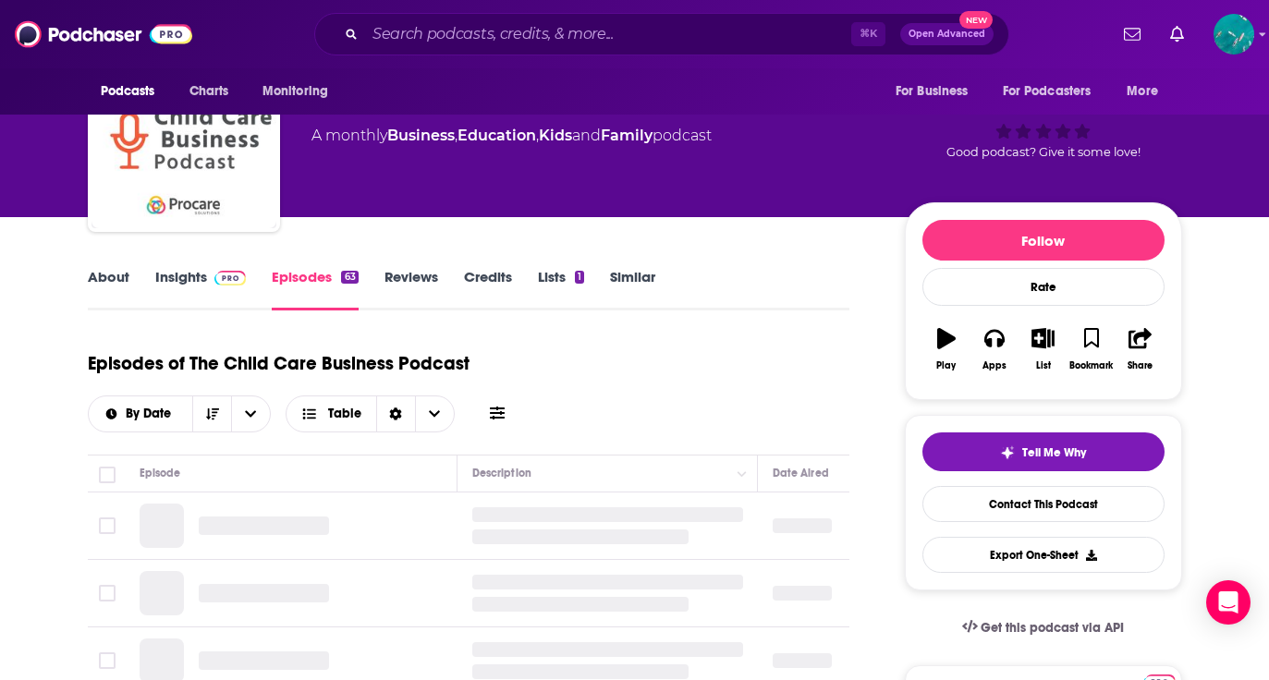
scroll to position [343, 0]
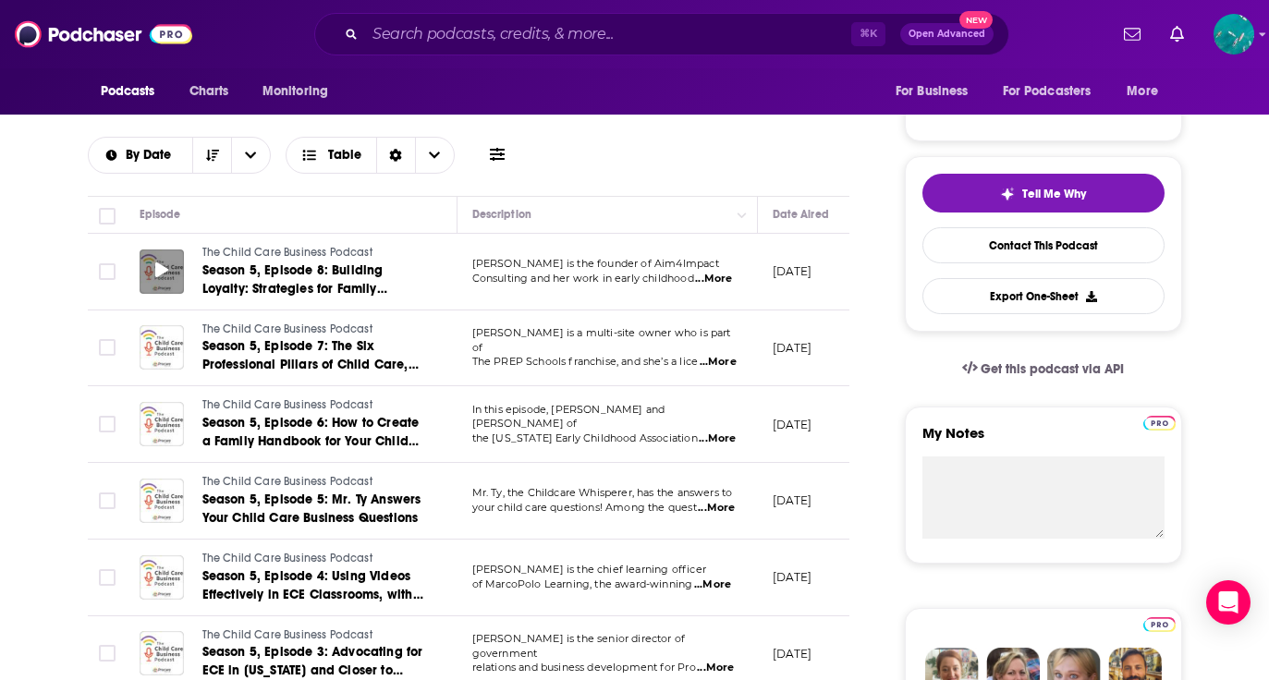
click at [161, 270] on icon at bounding box center [161, 269] width 13 height 15
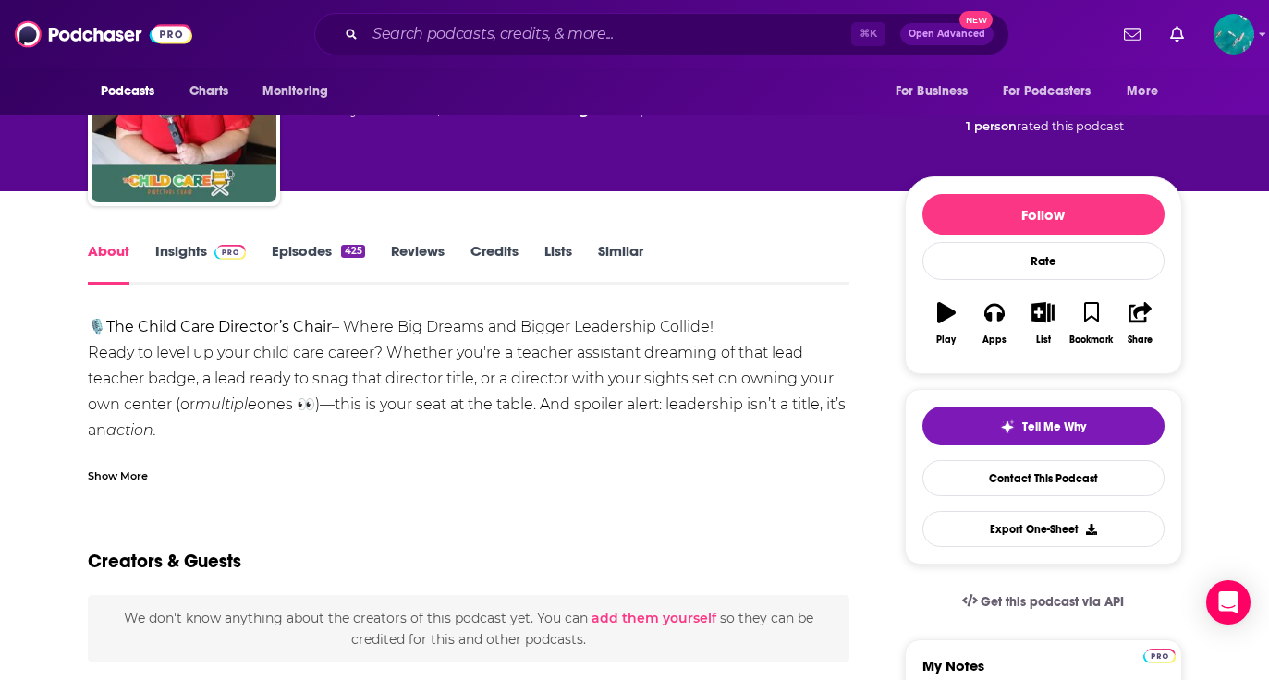
scroll to position [126, 0]
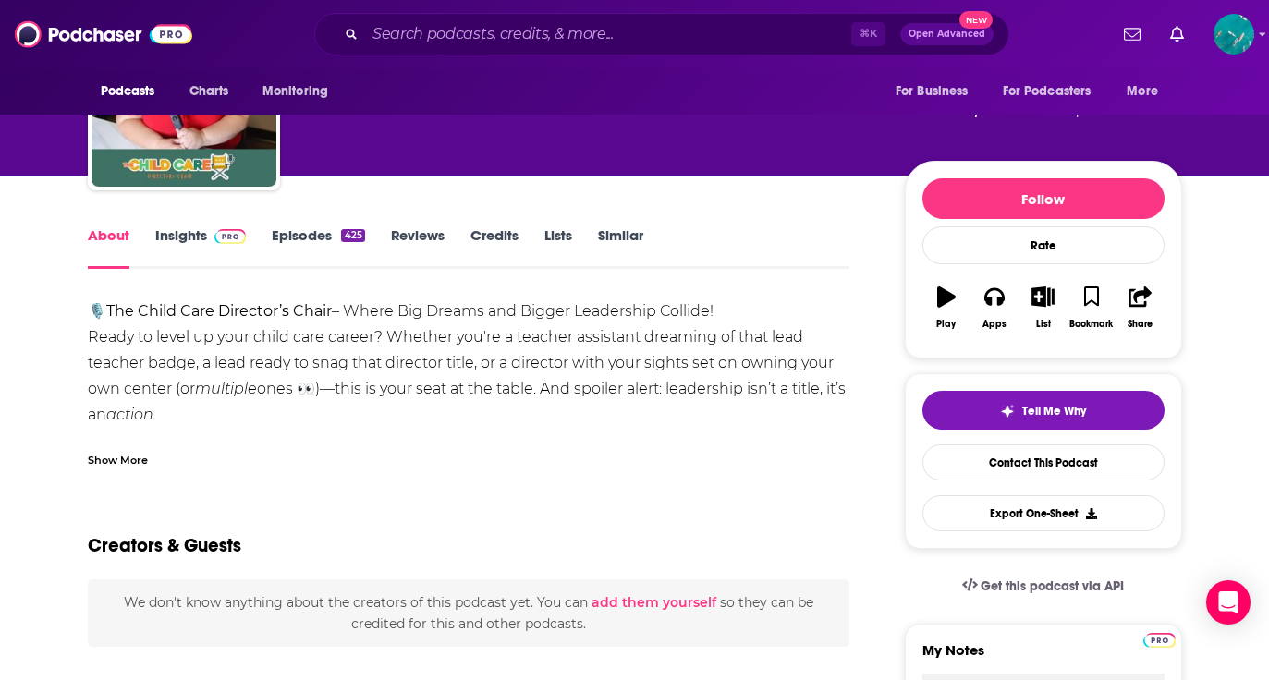
click at [200, 240] on link "Insights" at bounding box center [200, 247] width 91 height 43
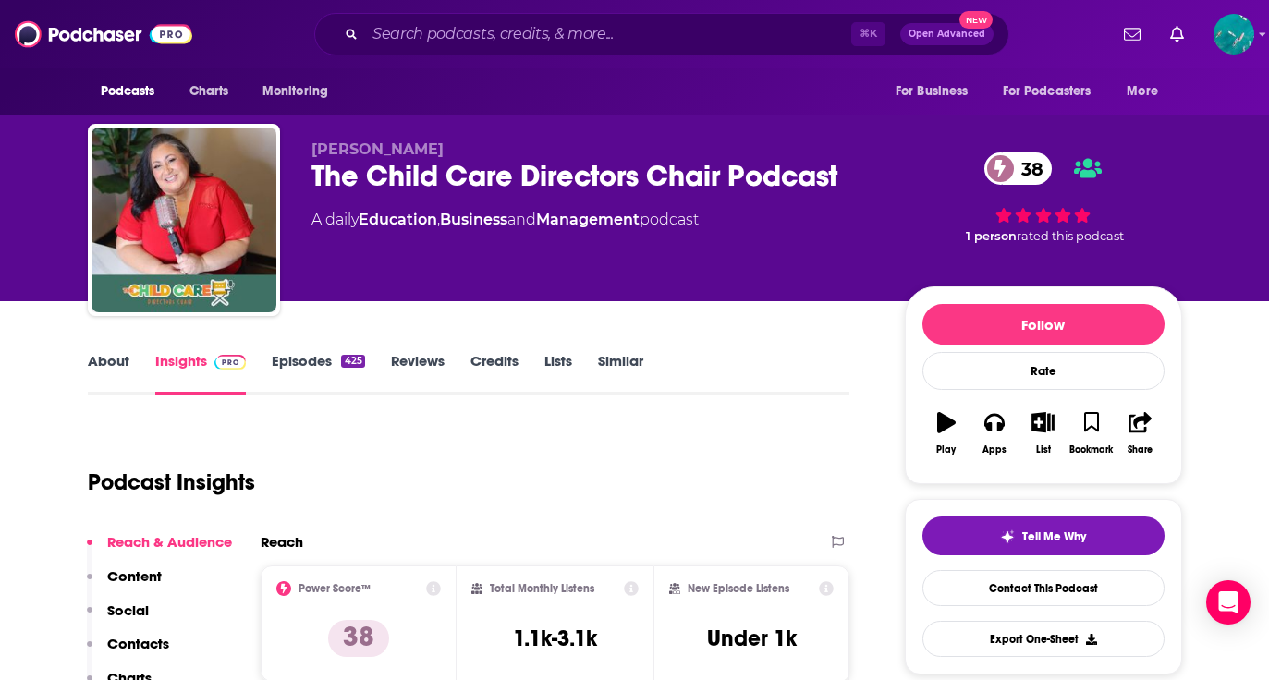
click at [327, 369] on link "Episodes 425" at bounding box center [318, 373] width 92 height 43
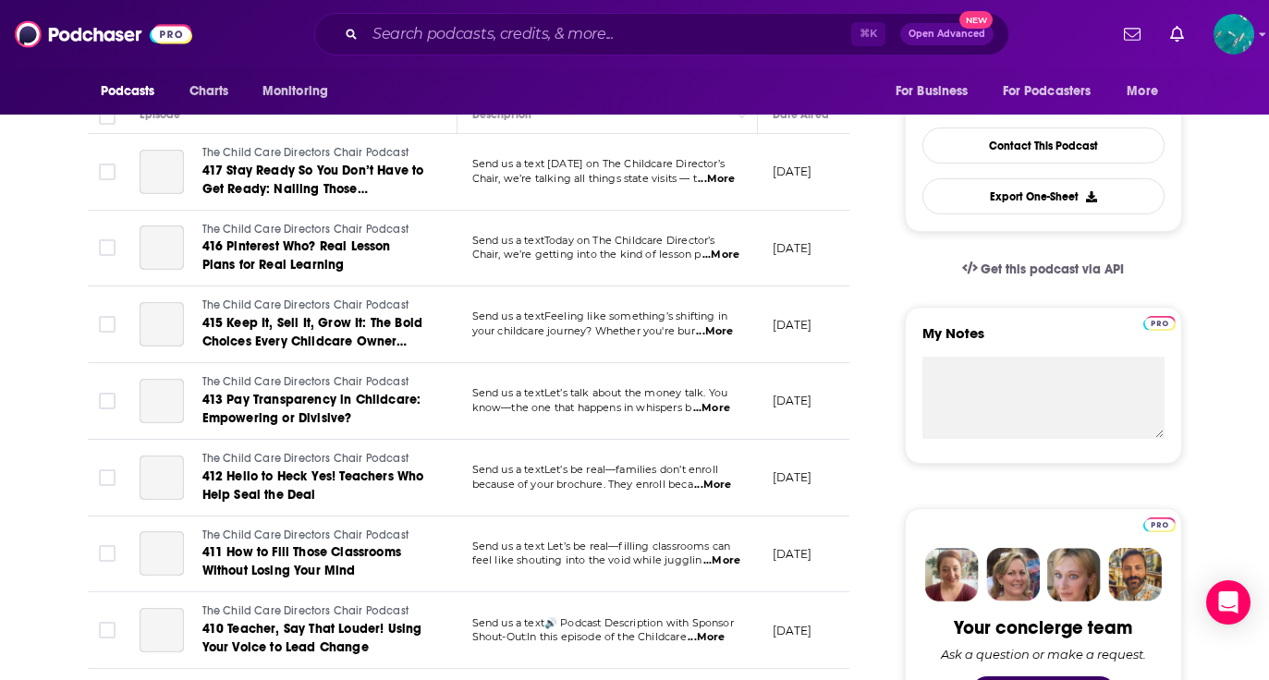
scroll to position [367, 0]
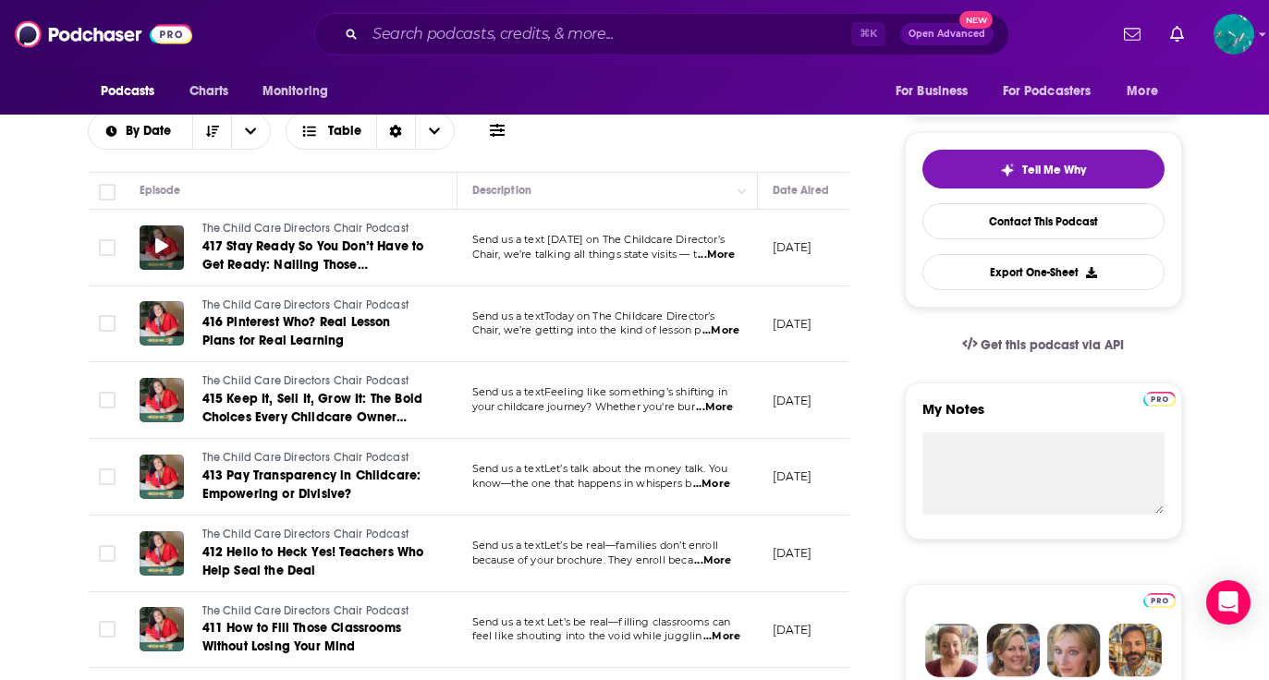
click at [165, 249] on icon at bounding box center [161, 245] width 13 height 15
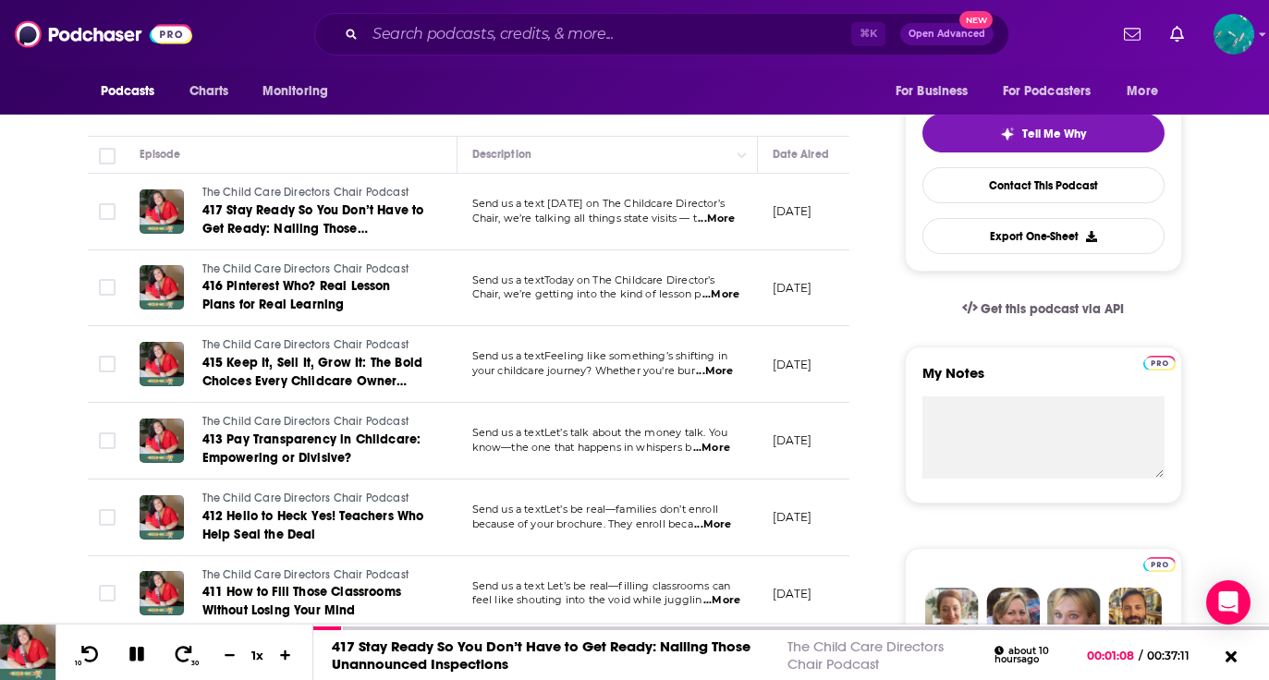
scroll to position [407, 0]
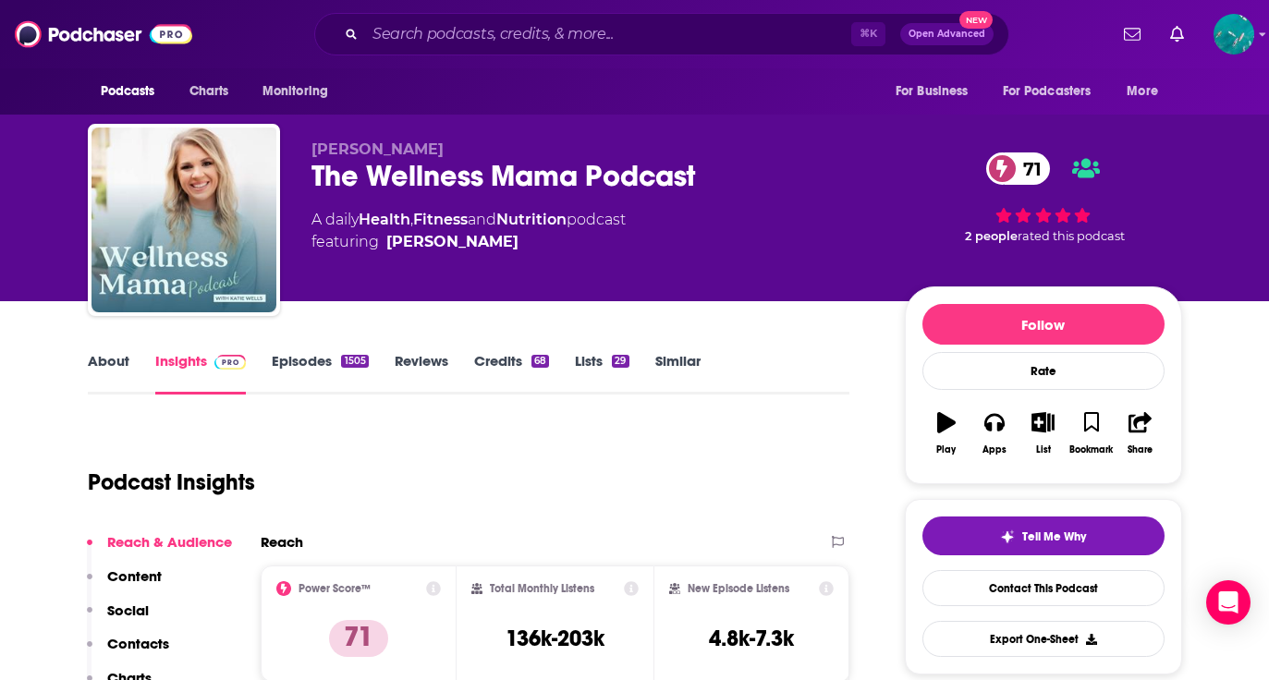
click at [331, 359] on link "Episodes 1505" at bounding box center [320, 373] width 96 height 43
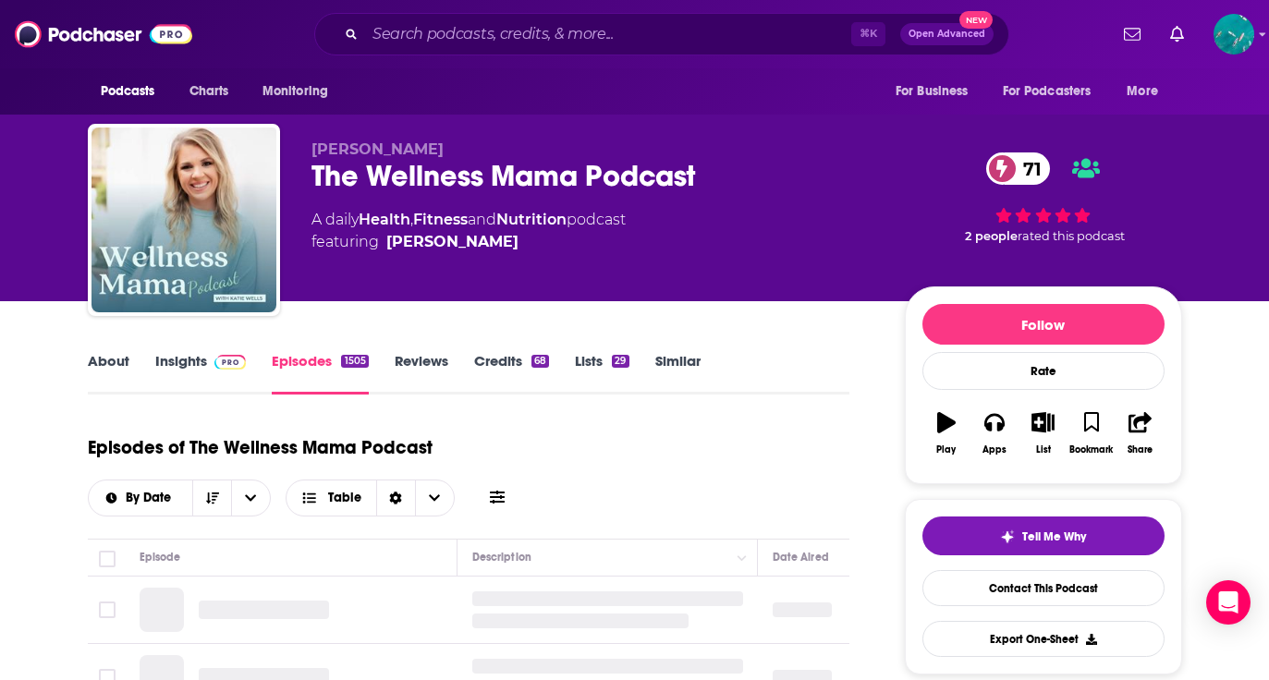
scroll to position [329, 0]
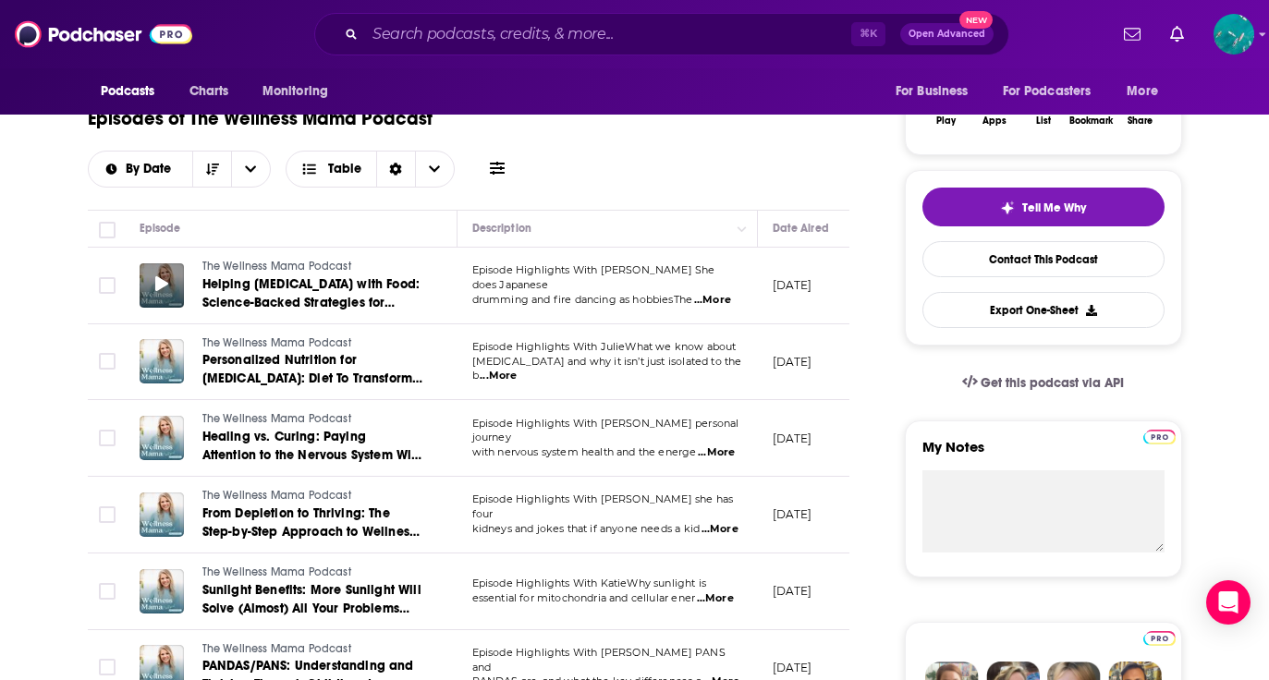
click at [151, 281] on div at bounding box center [162, 285] width 44 height 44
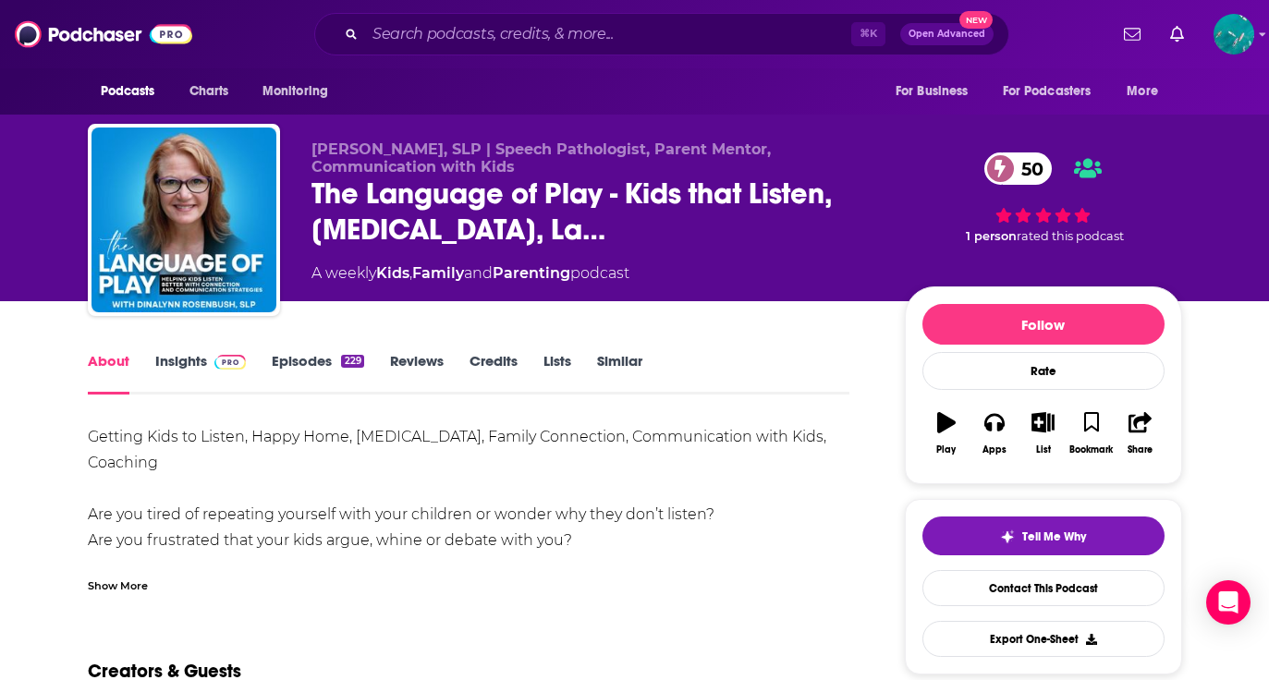
click at [309, 359] on link "Episodes 229" at bounding box center [317, 373] width 91 height 43
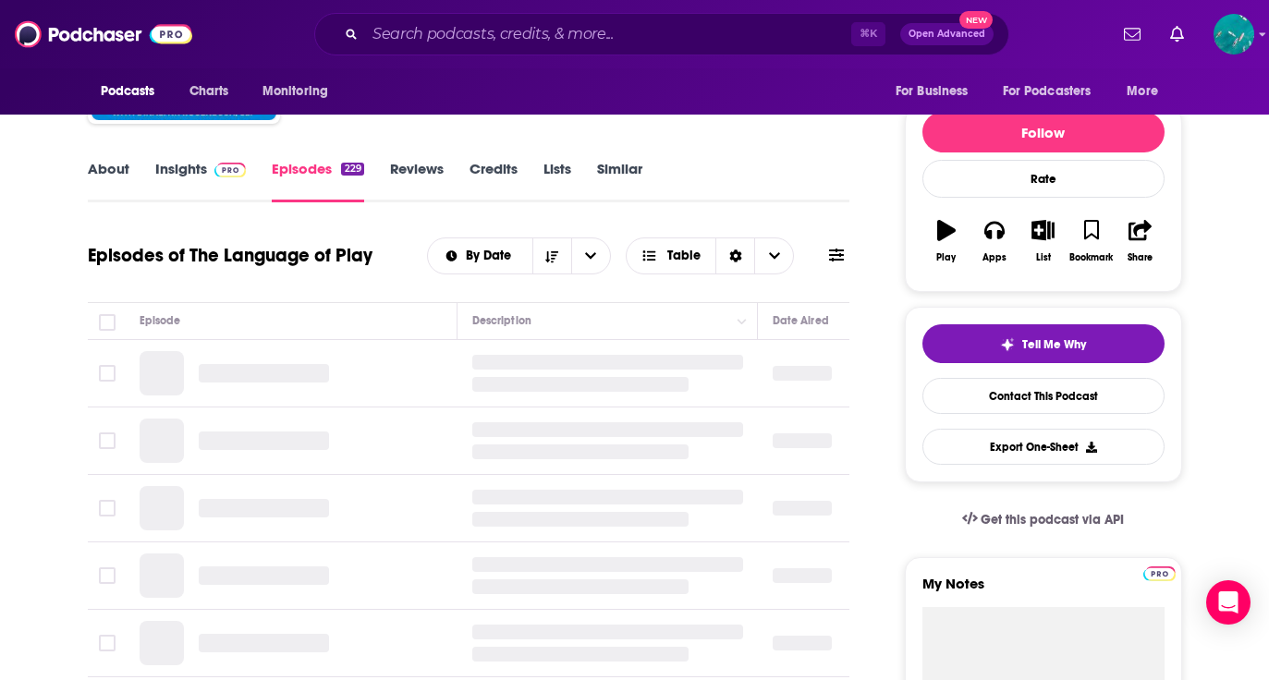
scroll to position [197, 0]
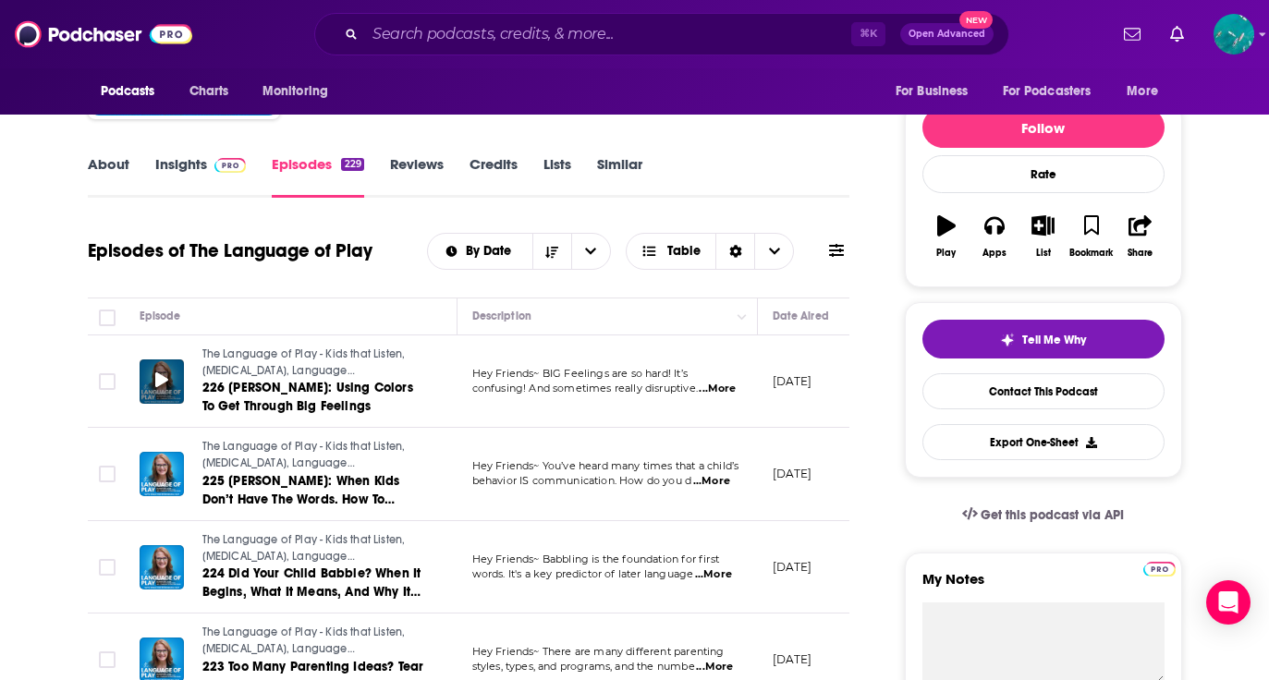
click at [156, 384] on icon at bounding box center [161, 379] width 13 height 15
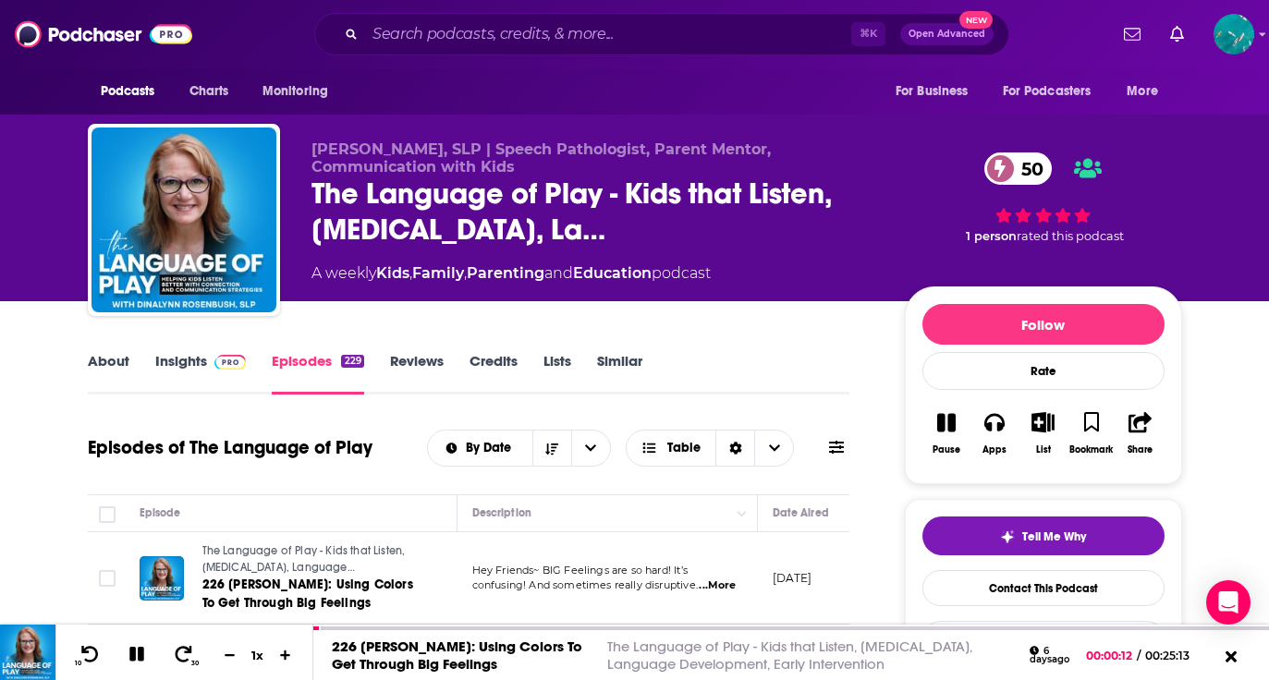
scroll to position [0, 0]
click at [189, 351] on div "About Insights Episodes 229 Reviews Credits Lists Similar" at bounding box center [469, 371] width 762 height 45
click at [189, 359] on link "Insights" at bounding box center [200, 373] width 91 height 43
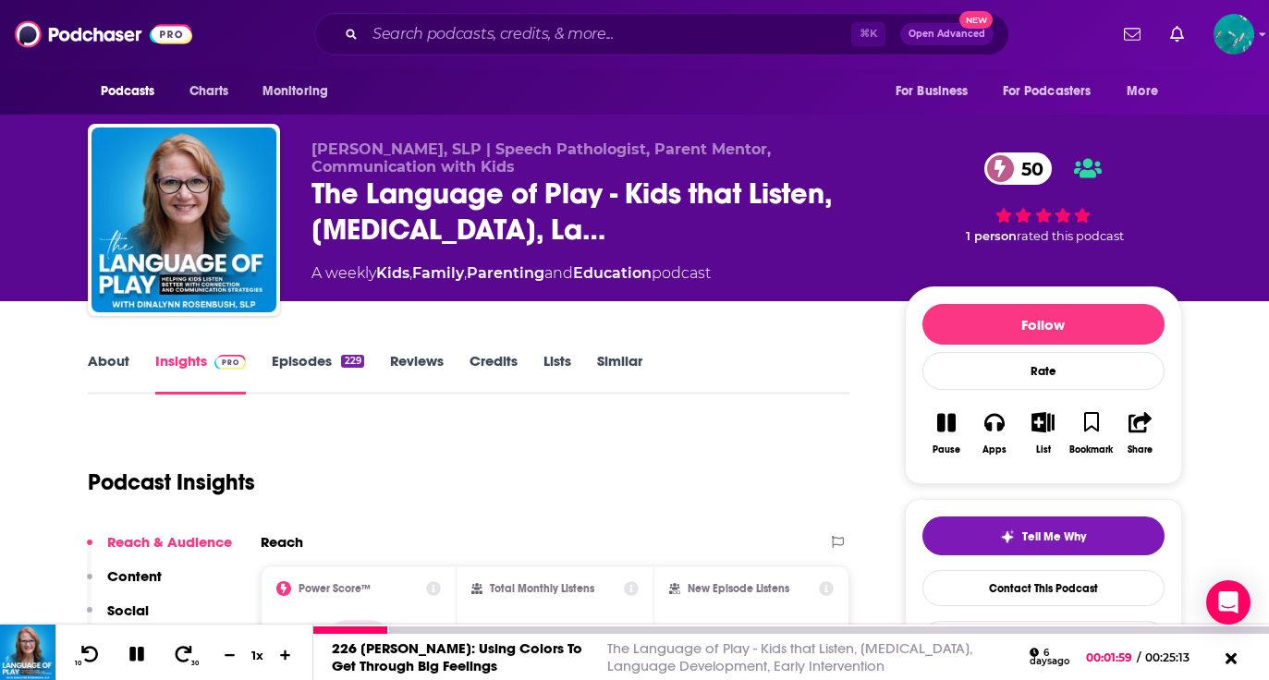
click at [149, 648] on button at bounding box center [137, 655] width 32 height 23
